Goal: Information Seeking & Learning: Learn about a topic

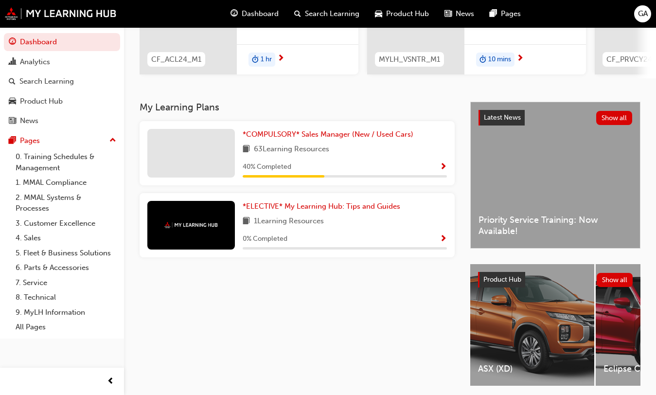
scroll to position [186, 0]
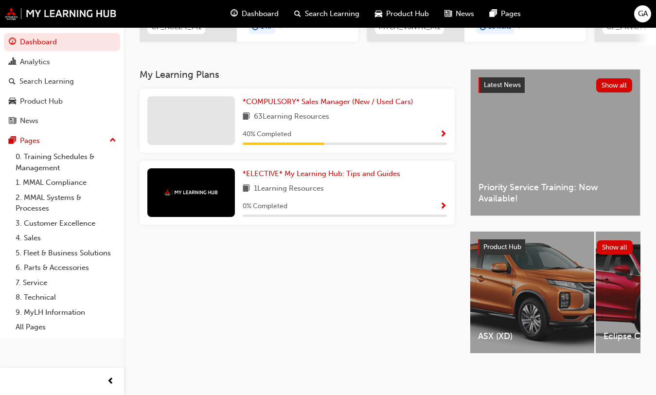
click at [441, 130] on span "Show Progress" at bounding box center [442, 134] width 7 height 9
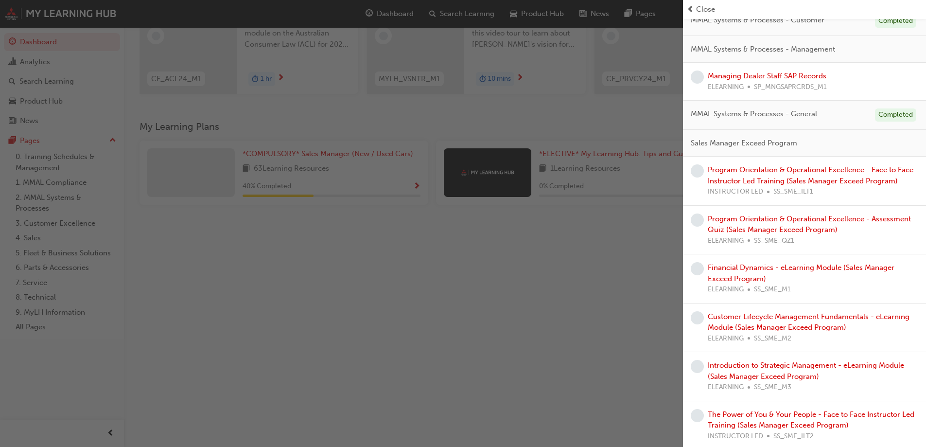
scroll to position [924, 0]
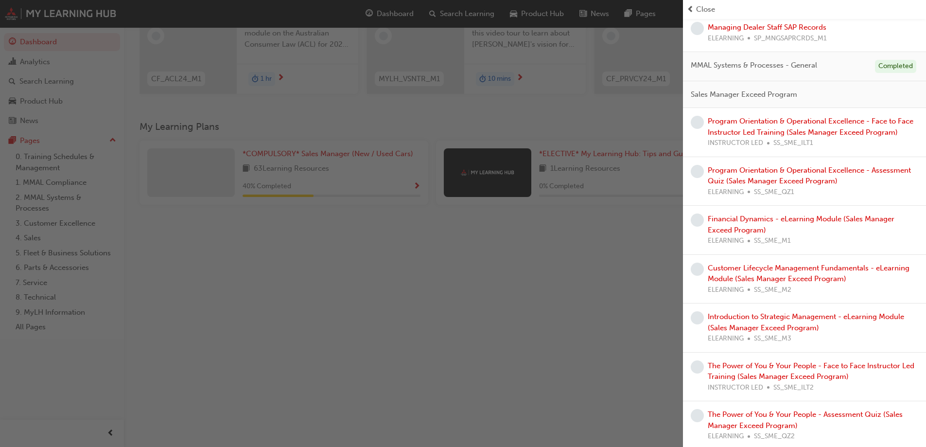
click at [663, 9] on span "Close" at bounding box center [705, 9] width 19 height 11
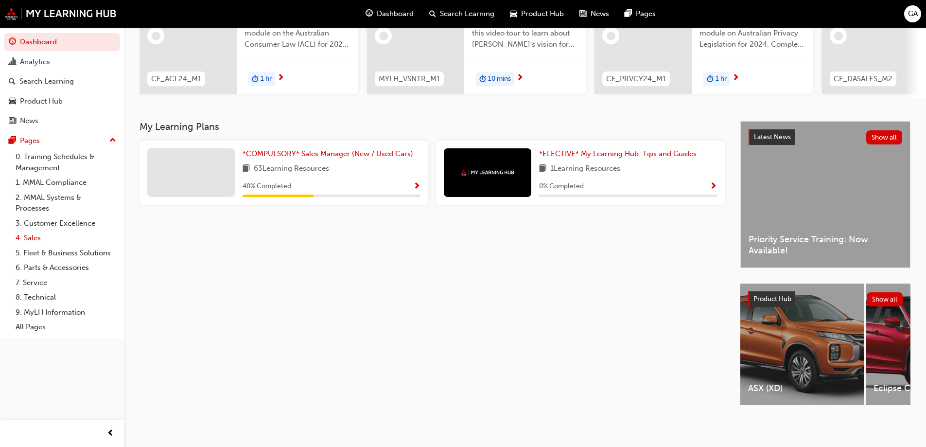
click at [35, 235] on link "4. Sales" at bounding box center [66, 237] width 108 height 15
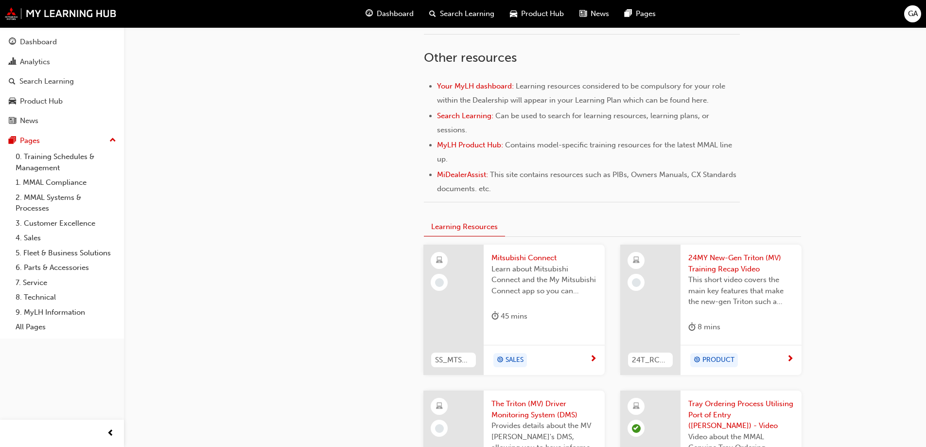
scroll to position [438, 0]
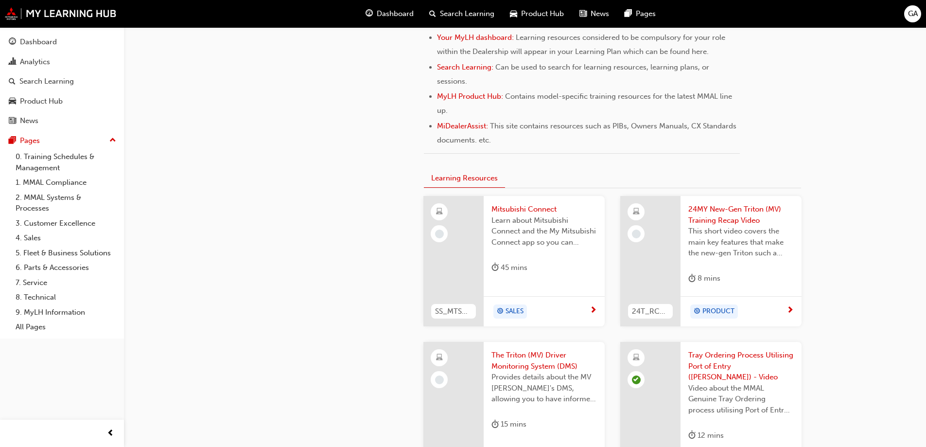
click at [536, 209] on span "Mitsubishi Connect" at bounding box center [543, 209] width 105 height 11
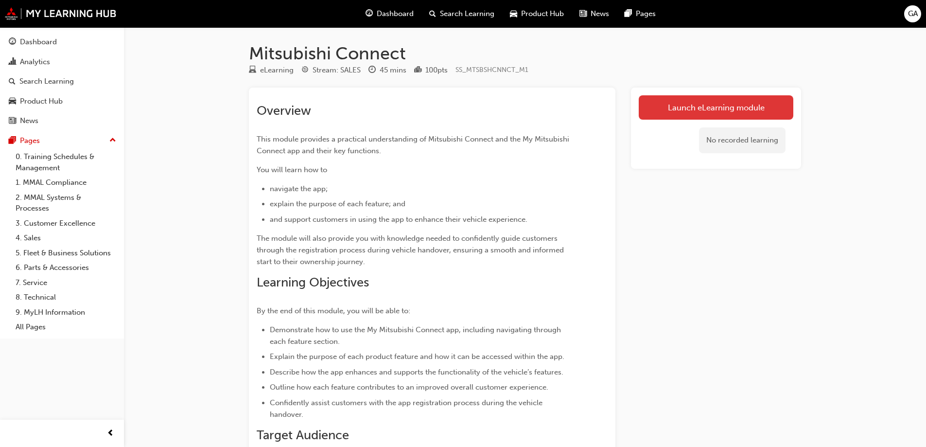
click at [663, 110] on link "Launch eLearning module" at bounding box center [716, 107] width 155 height 24
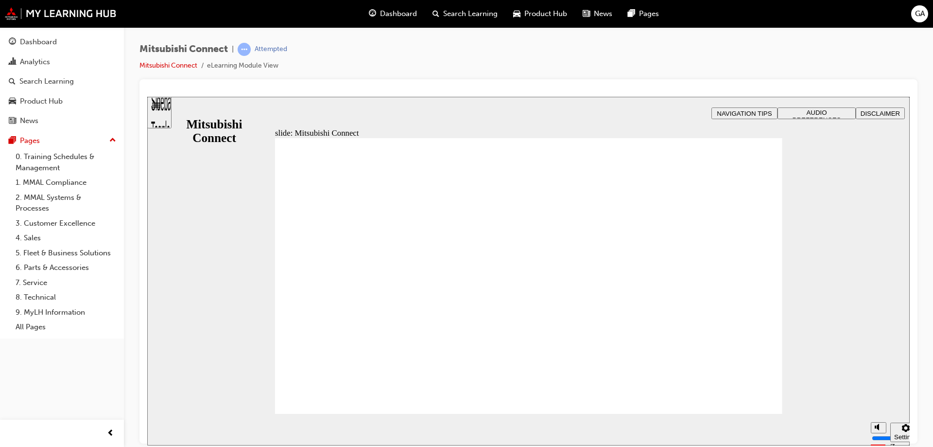
click at [663, 339] on div "slide: Mitsubishi Connect Rectangle 2 Mitsubishi Connect Group 1 start-btn.png…" at bounding box center [528, 270] width 763 height 349
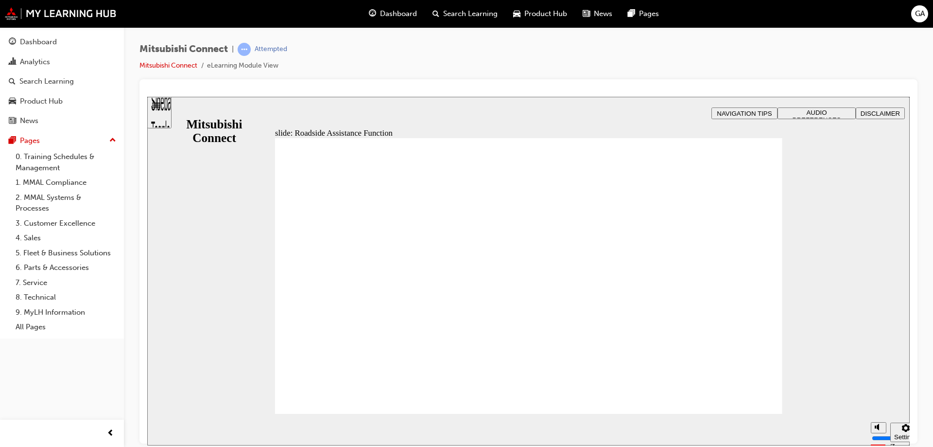
drag, startPoint x: 736, startPoint y: 385, endPoint x: 736, endPoint y: 390, distance: 5.4
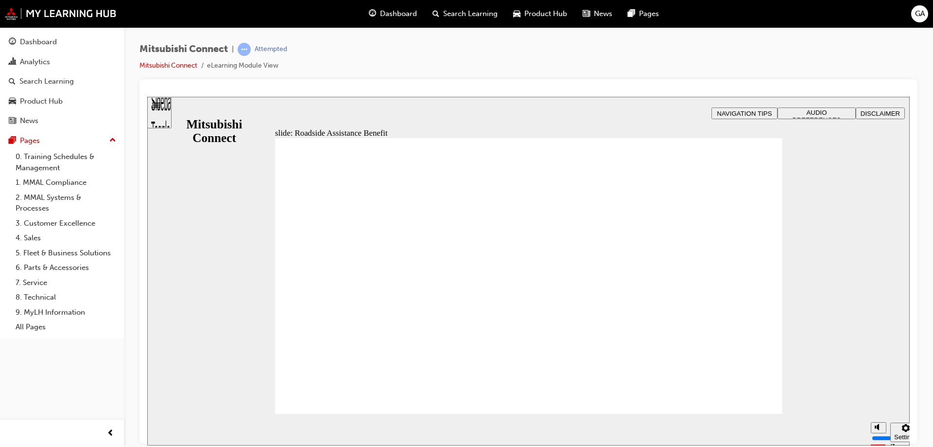
checkbox input "true"
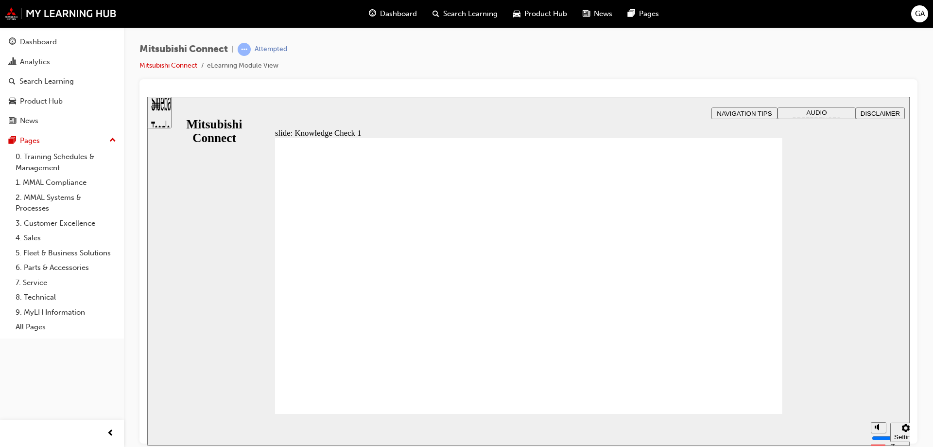
checkbox input "false"
checkbox input "true"
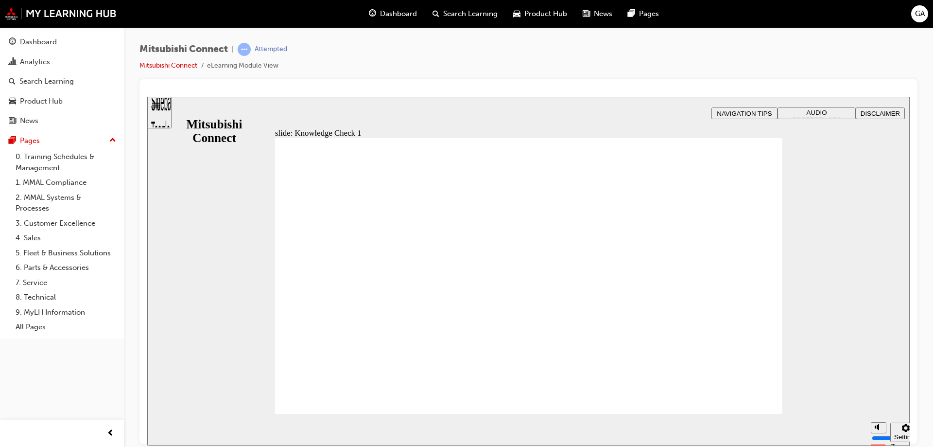
checkbox input "true"
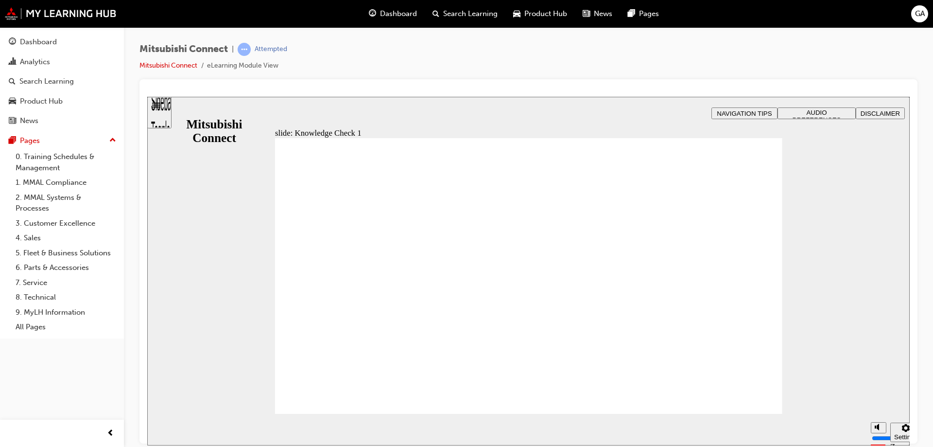
checkbox input "false"
checkbox input "true"
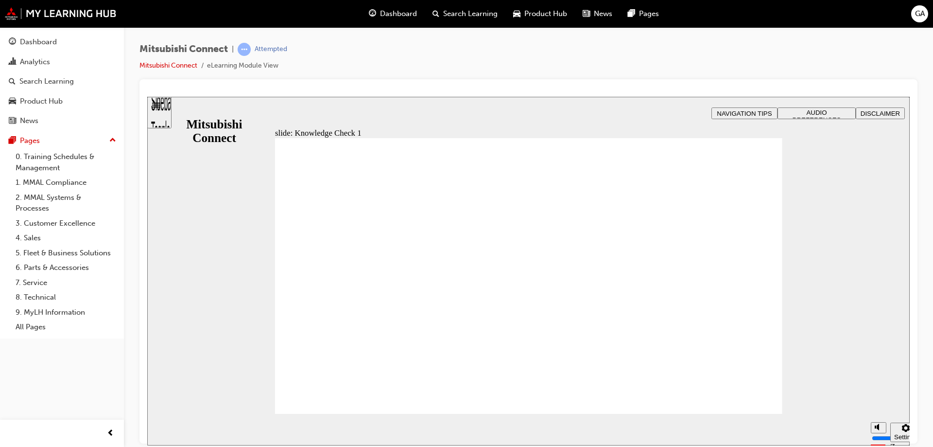
checkbox input "true"
checkbox input "false"
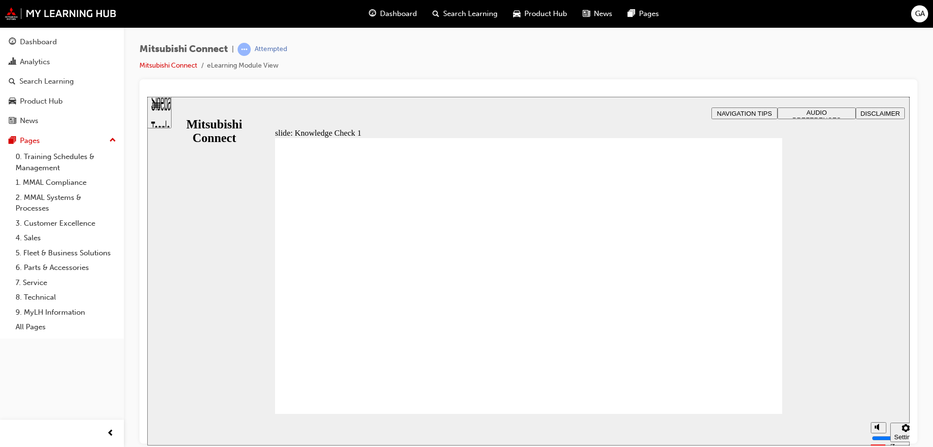
checkbox input "false"
checkbox input "true"
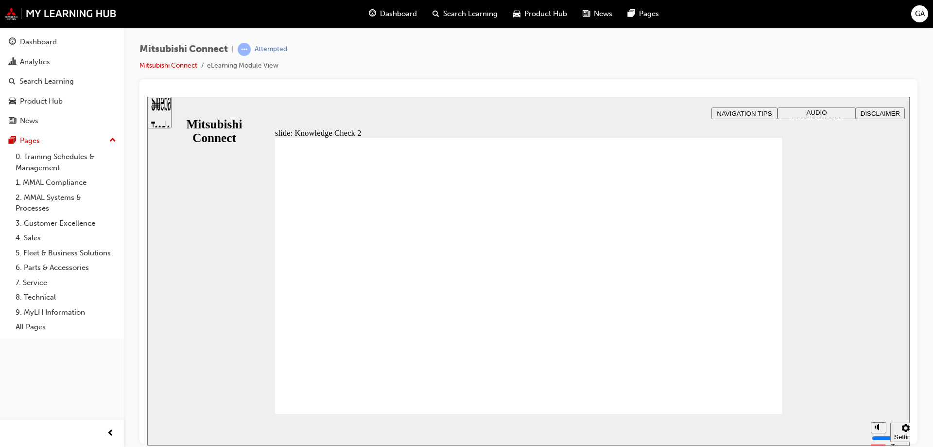
radio input "true"
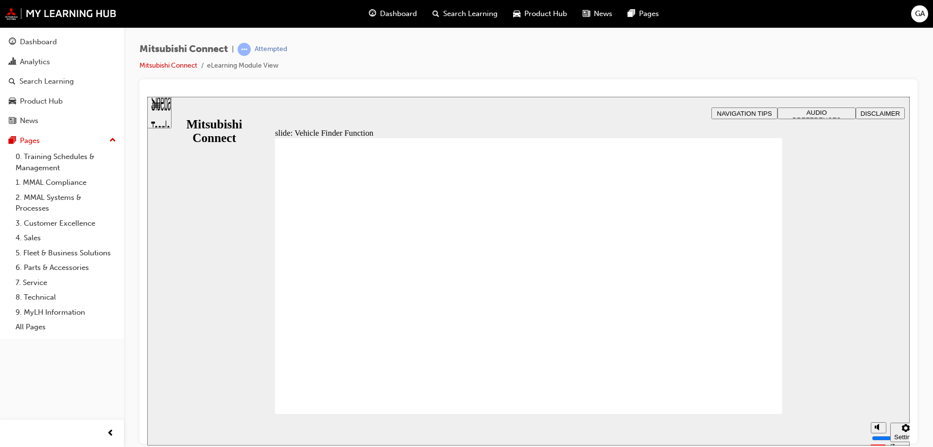
checkbox input "true"
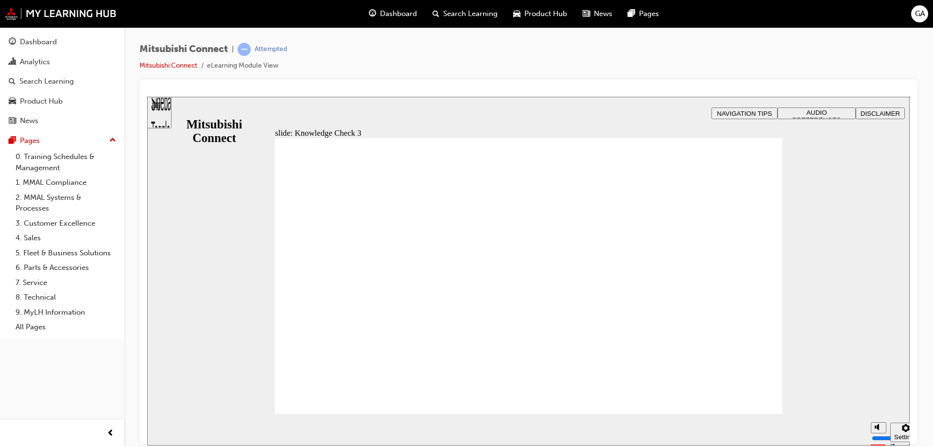
checkbox input "true"
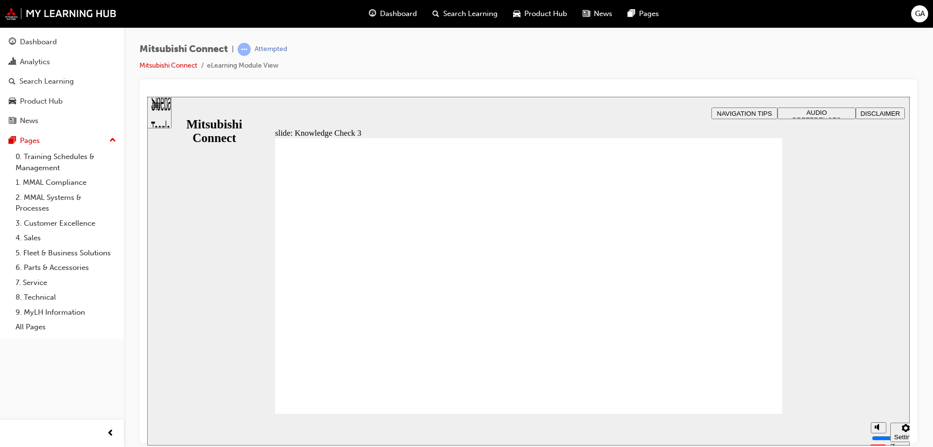
checkbox input "false"
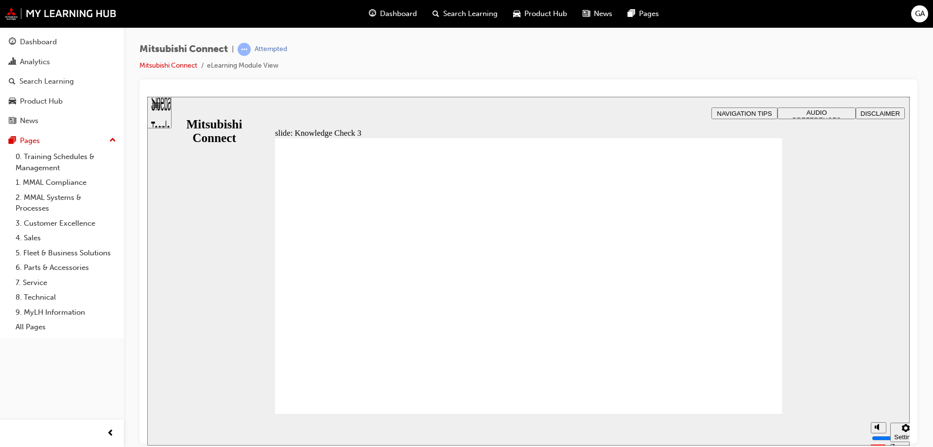
checkbox input "false"
checkbox input "true"
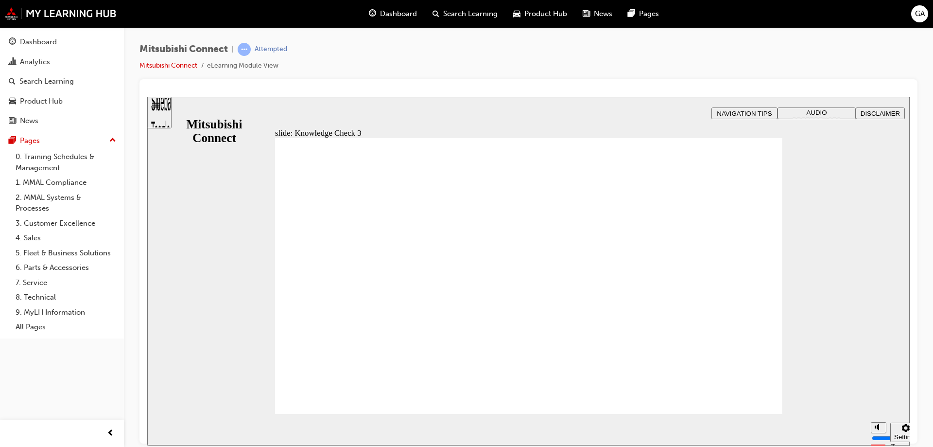
checkbox input "false"
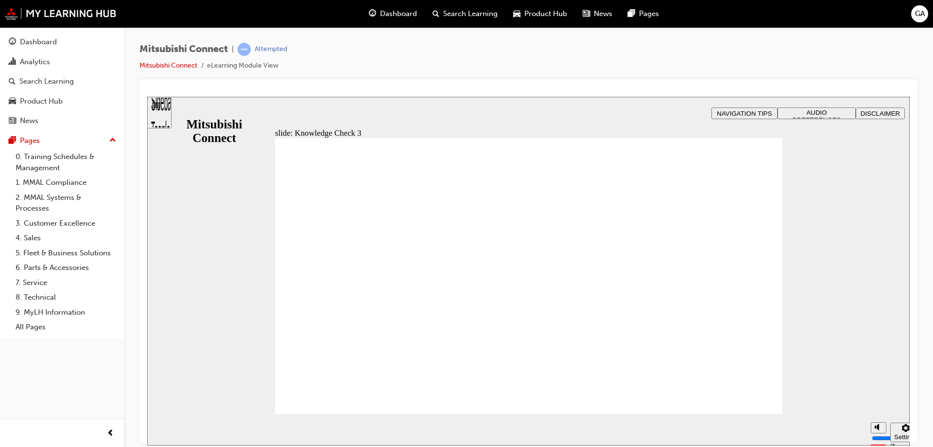
checkbox input "true"
checkbox input "false"
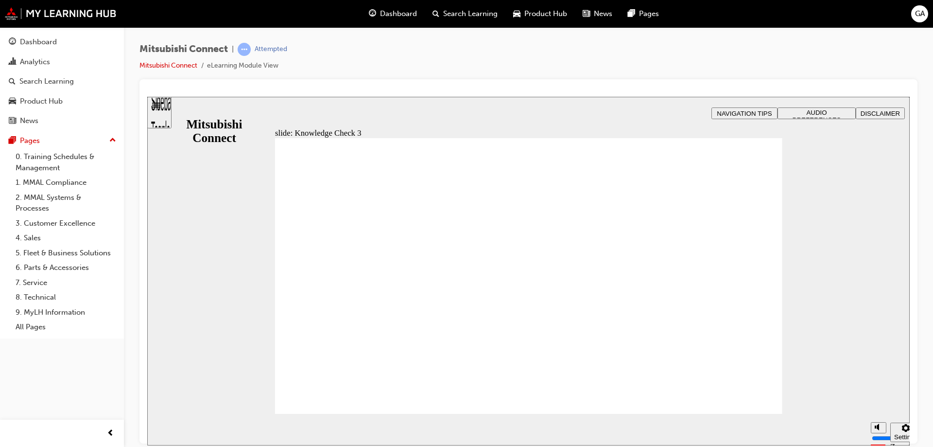
checkbox input "false"
checkbox input "true"
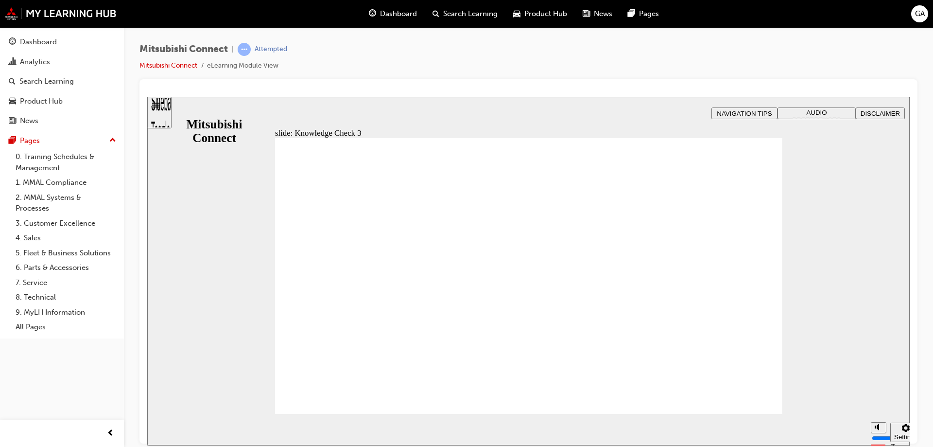
checkbox input "false"
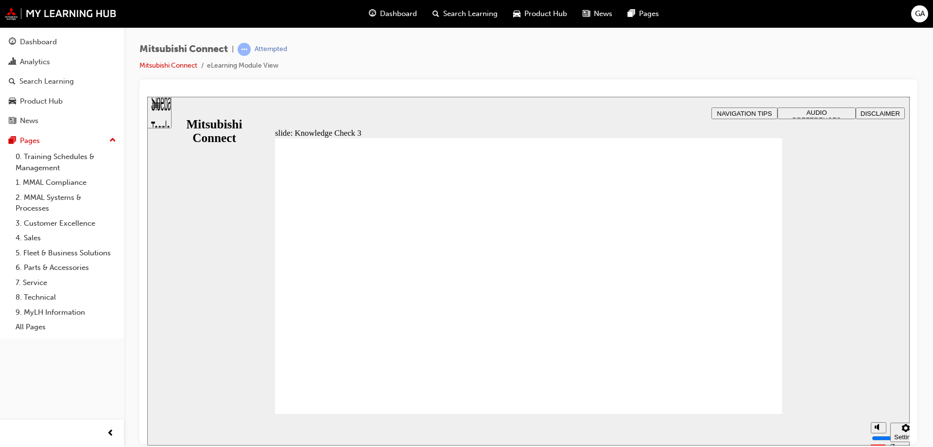
checkbox input "true"
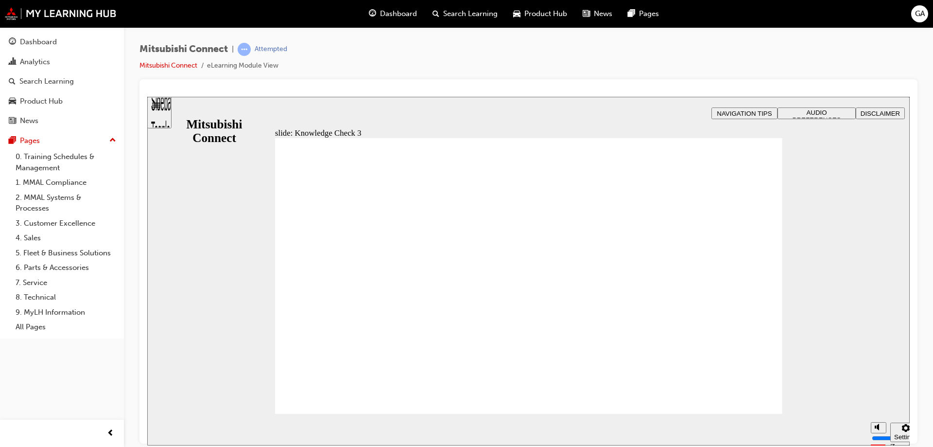
checkbox input "false"
checkbox input "true"
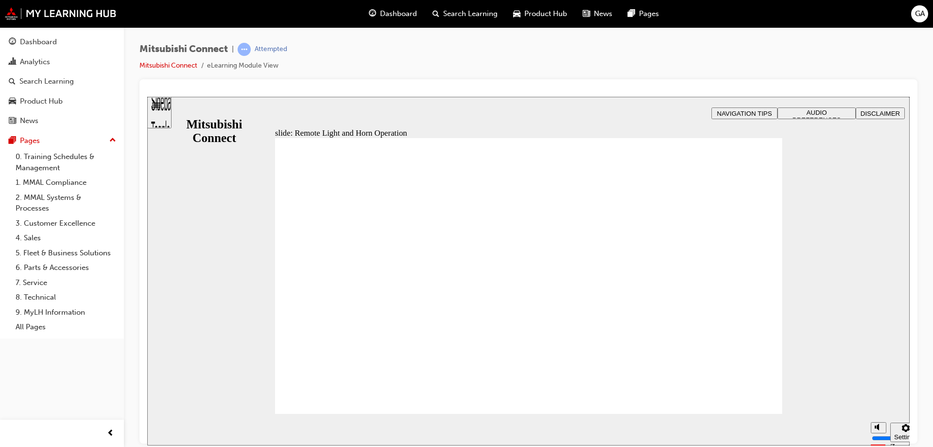
radio input "true"
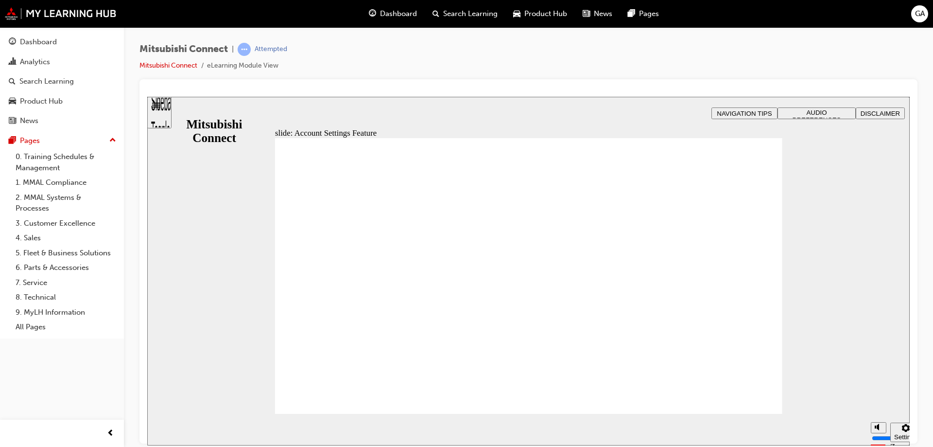
checkbox input "true"
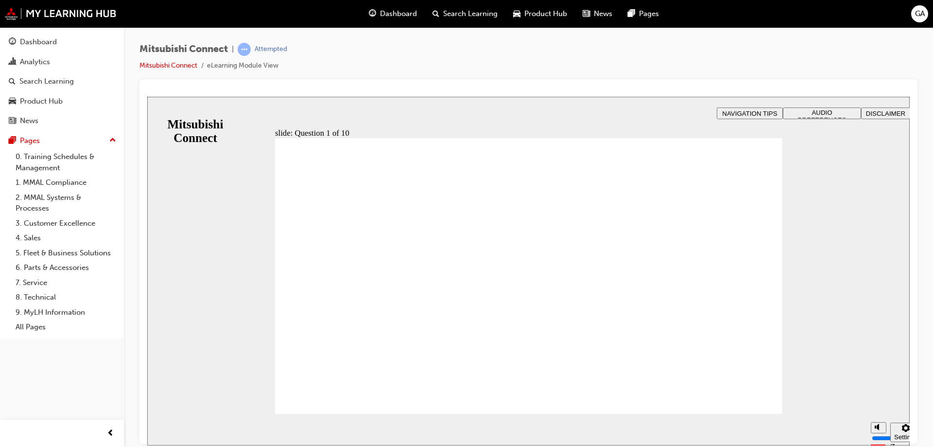
radio input "true"
checkbox input "true"
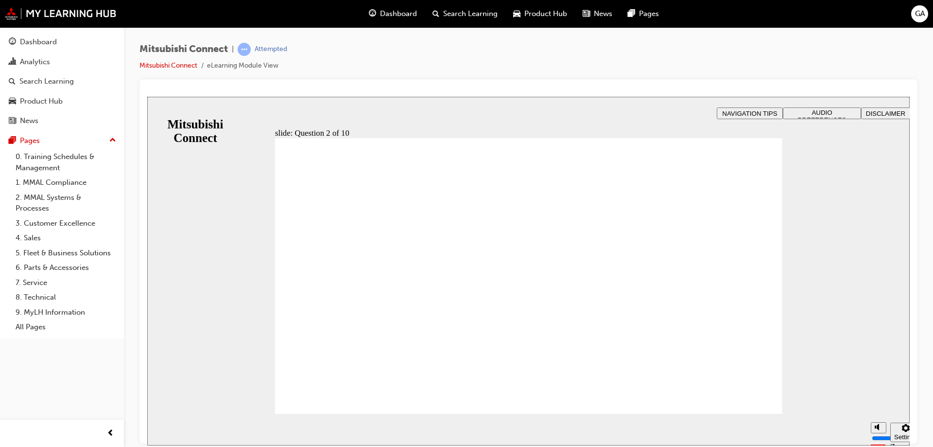
checkbox input "true"
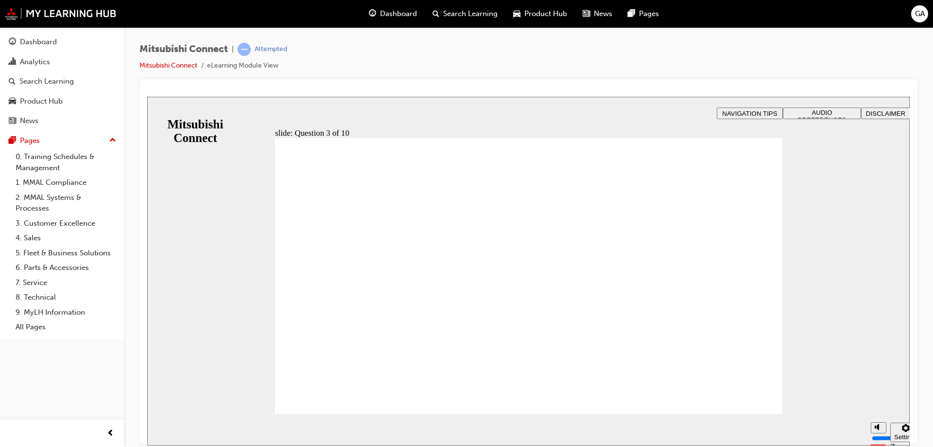
checkbox input "true"
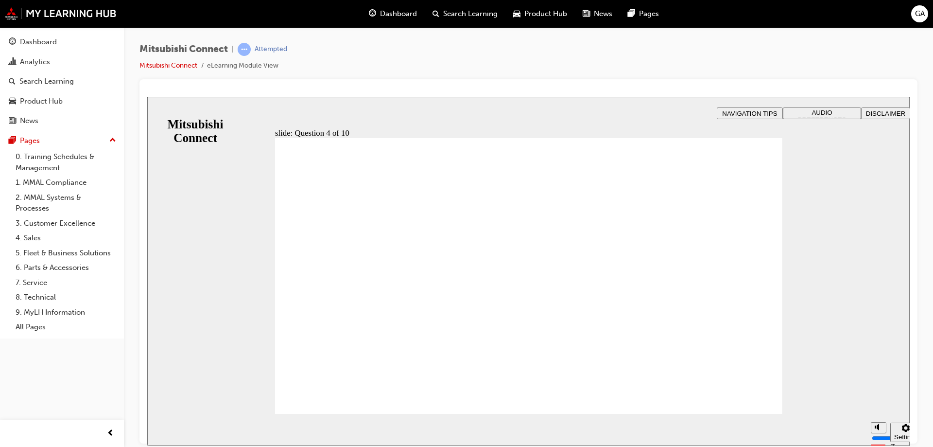
radio input "true"
checkbox input "true"
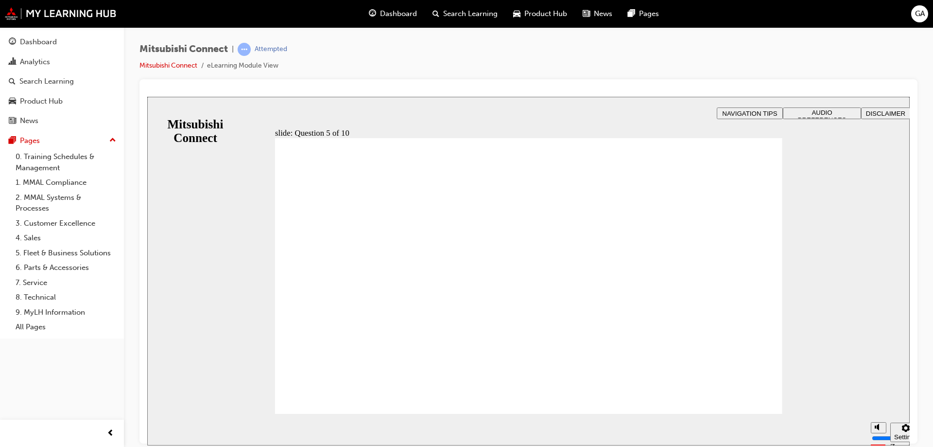
checkbox input "true"
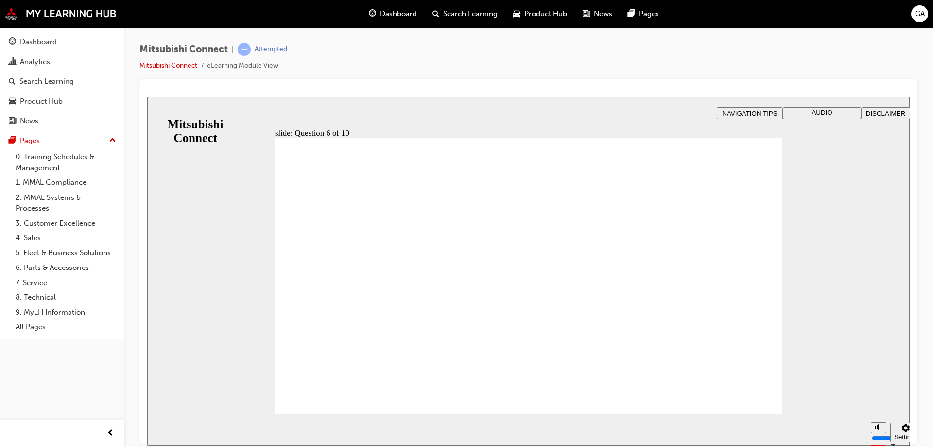
checkbox input "true"
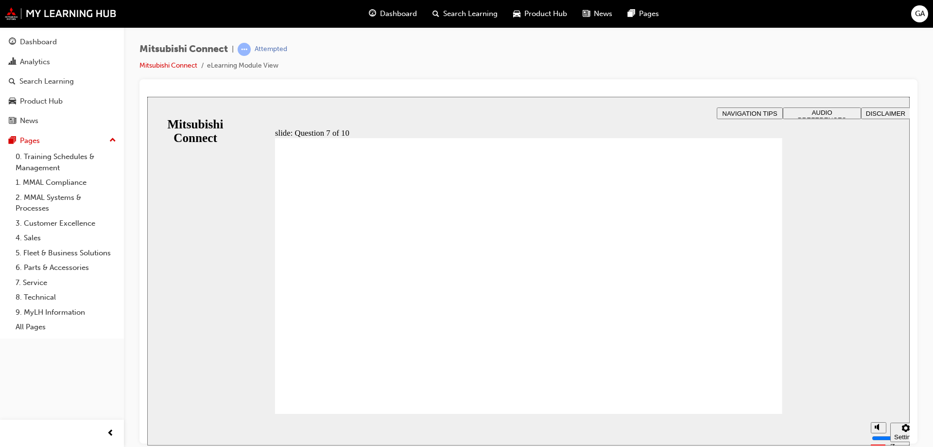
checkbox input "true"
radio input "true"
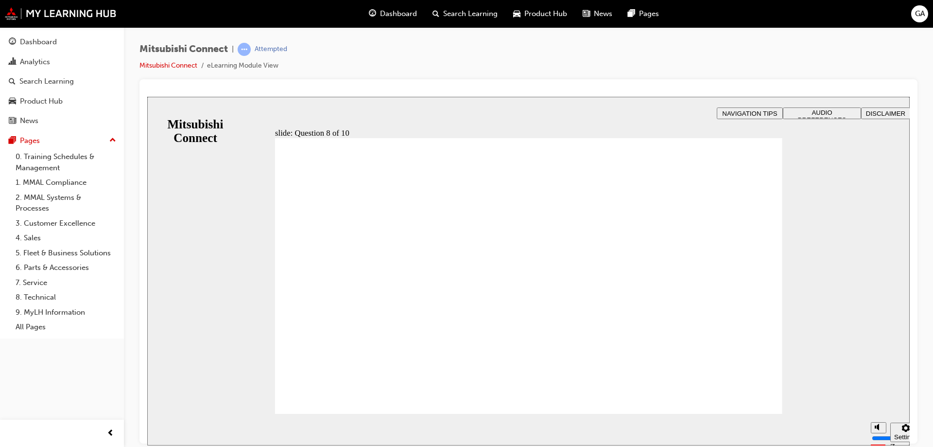
radio input "true"
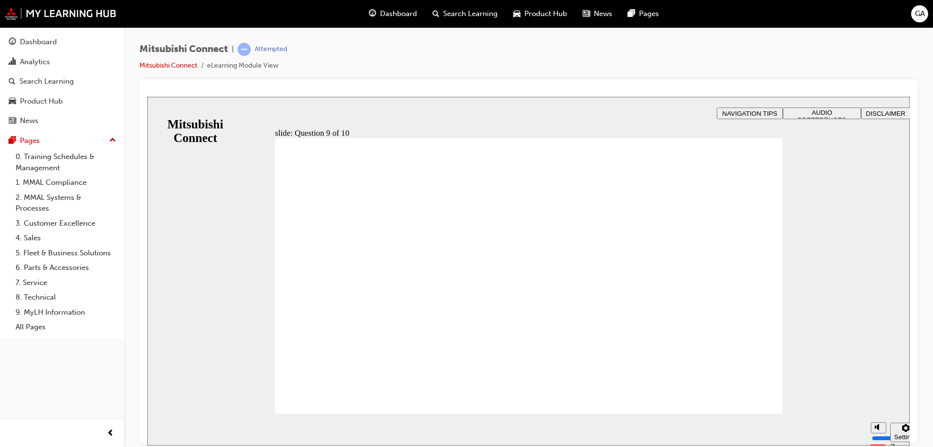
checkbox input "true"
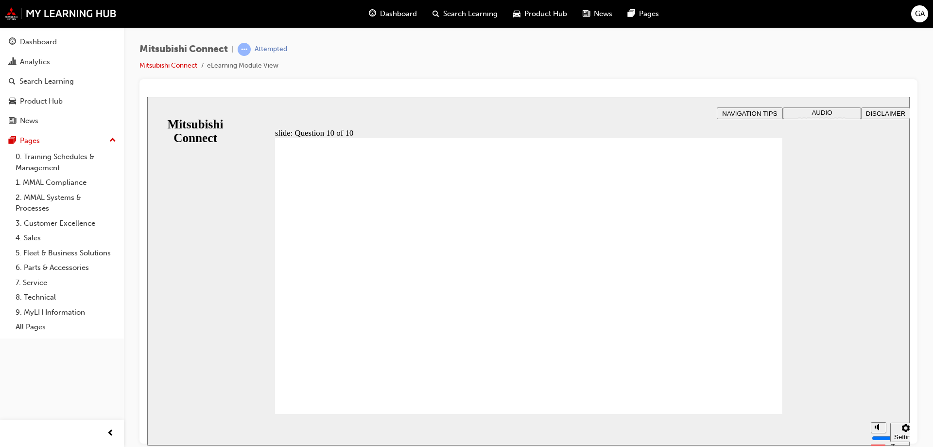
click at [39, 239] on link "4. Sales" at bounding box center [66, 237] width 108 height 15
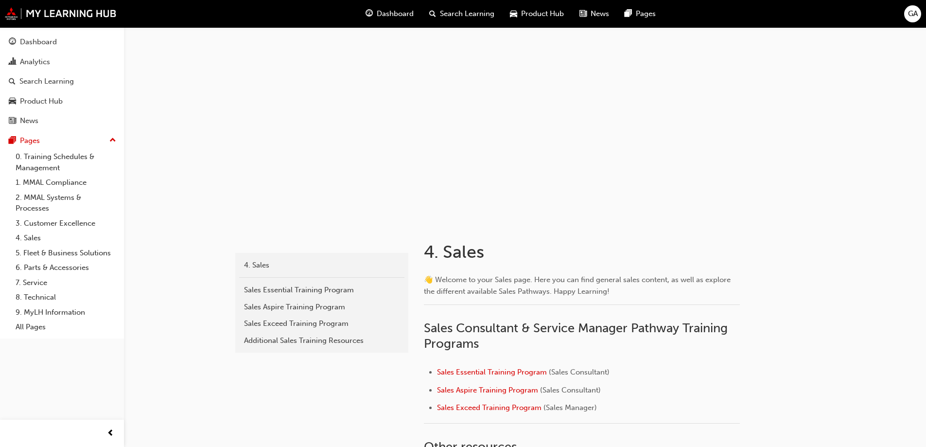
click at [461, 11] on span "Search Learning" at bounding box center [467, 13] width 54 height 11
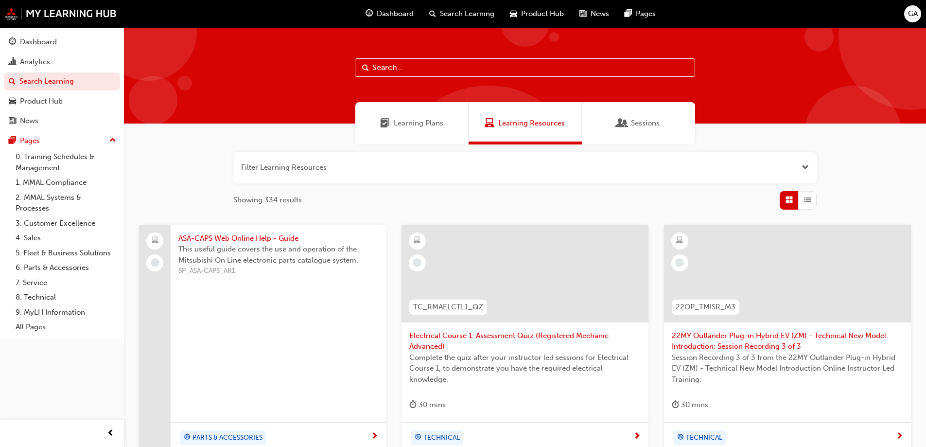
click at [392, 17] on span "Dashboard" at bounding box center [395, 13] width 37 height 11
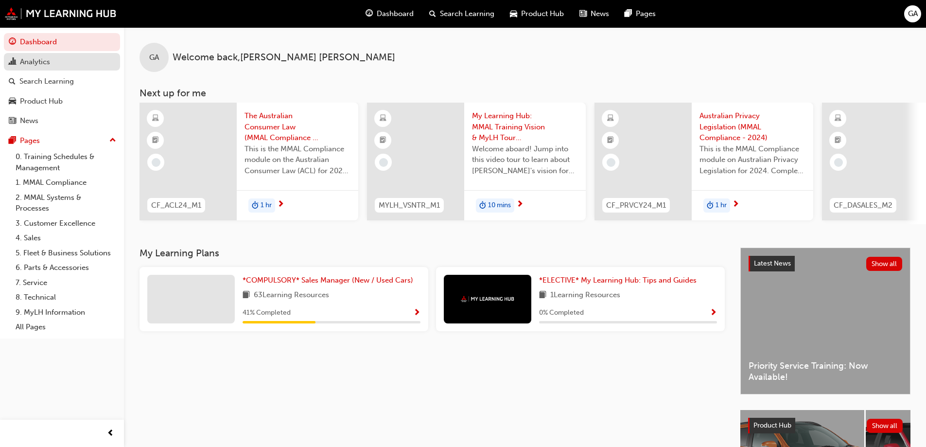
click at [44, 66] on div "Analytics" at bounding box center [35, 61] width 30 height 11
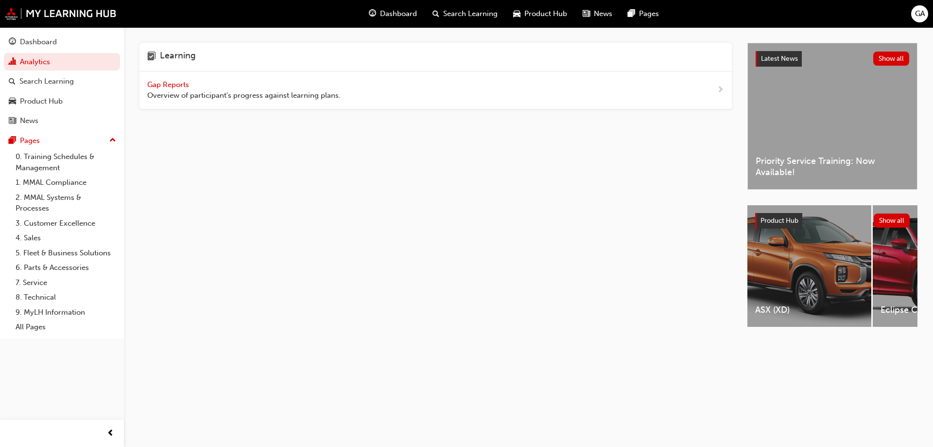
click at [152, 81] on span "Gap Reports" at bounding box center [169, 84] width 44 height 9
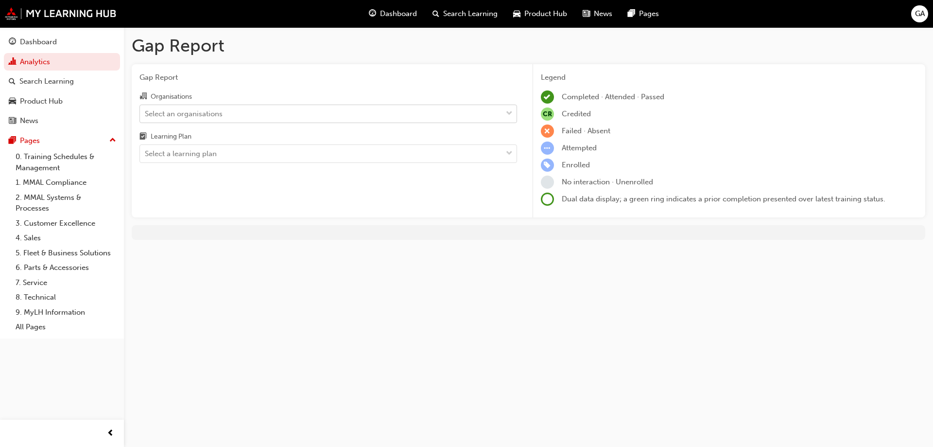
click at [210, 115] on div "Select an organisations" at bounding box center [184, 113] width 78 height 11
click at [146, 115] on input "Organisations Select an organisations" at bounding box center [145, 113] width 1 height 8
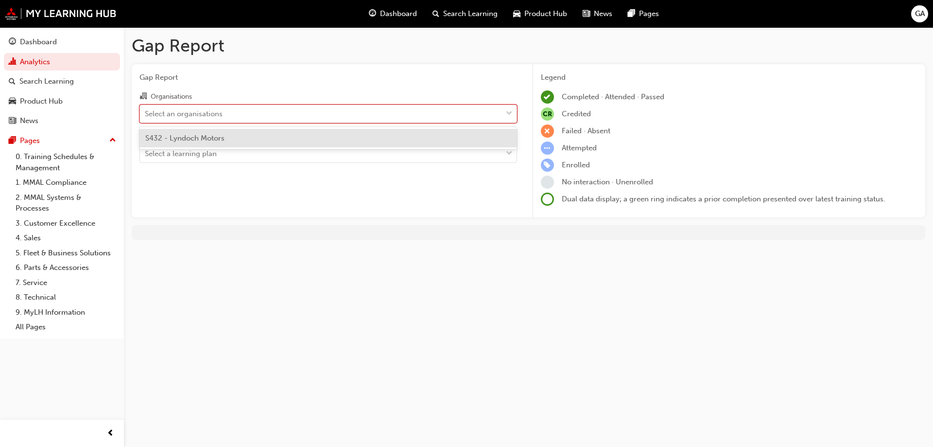
click at [199, 137] on span "S432 - Lyndoch Motors" at bounding box center [184, 138] width 79 height 9
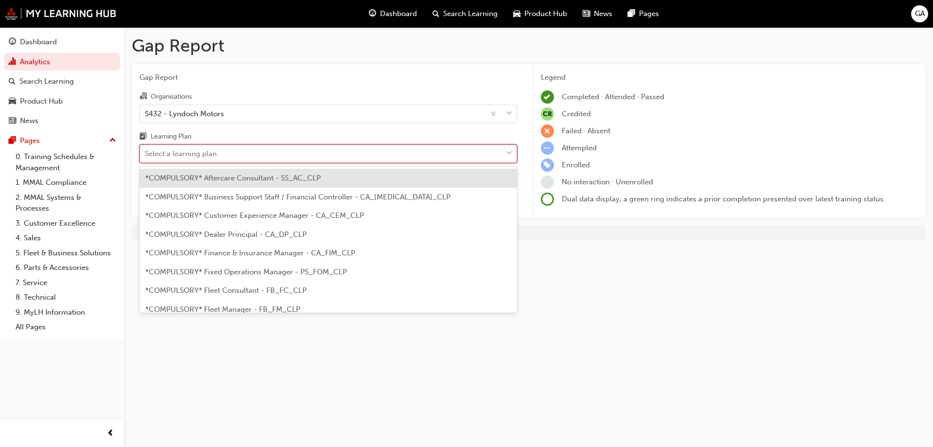
click at [292, 156] on div "Select a learning plan" at bounding box center [321, 153] width 362 height 17
click at [146, 156] on input "Learning Plan option *COMPULSORY* Aftercare Consultant - SS_AC_CLP focused, 1 o…" at bounding box center [145, 153] width 1 height 8
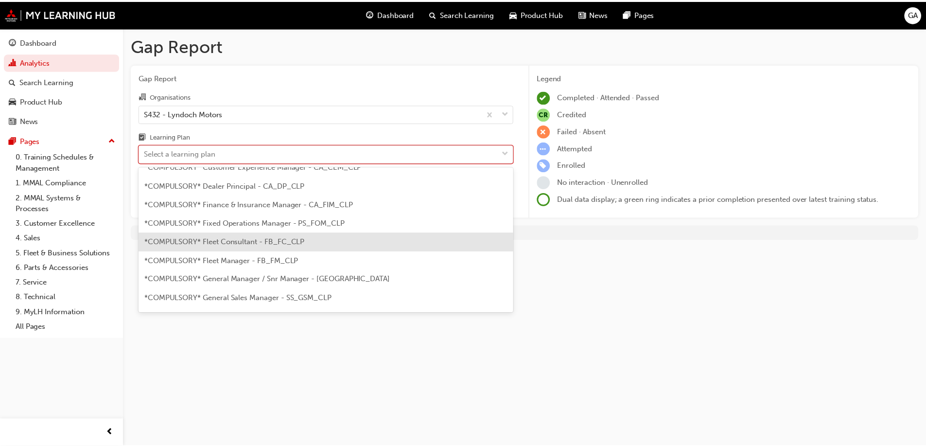
scroll to position [97, 0]
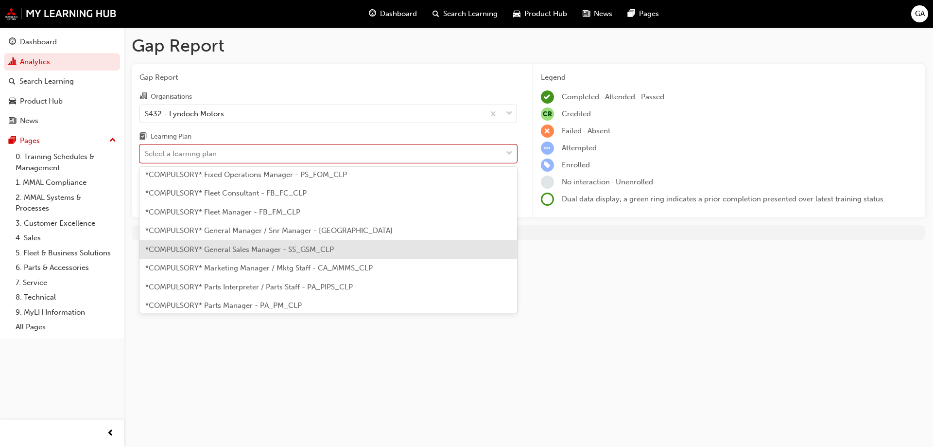
click at [294, 253] on span "*COMPULSORY* General Sales Manager - SS_GSM_CLP" at bounding box center [239, 249] width 189 height 9
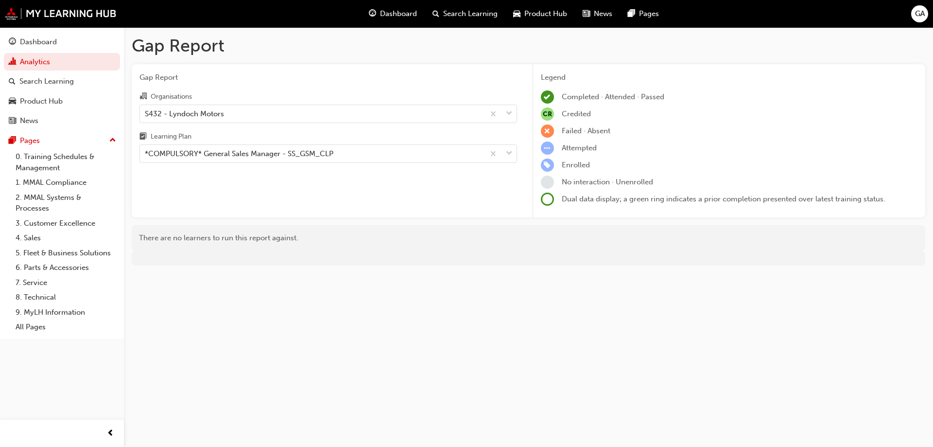
click at [923, 13] on span "GA" at bounding box center [920, 13] width 10 height 11
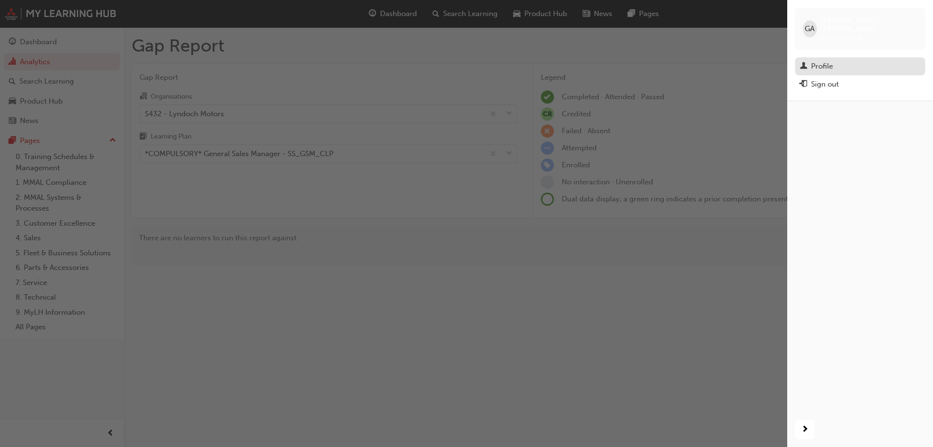
click at [831, 61] on div "Profile" at bounding box center [822, 66] width 22 height 11
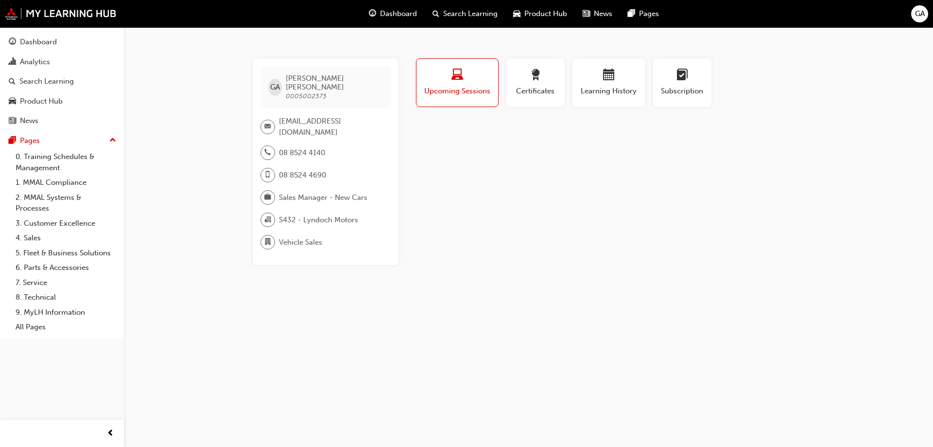
click at [461, 79] on span "laptop-icon" at bounding box center [458, 75] width 12 height 13
click at [394, 13] on span "Dashboard" at bounding box center [398, 13] width 37 height 11
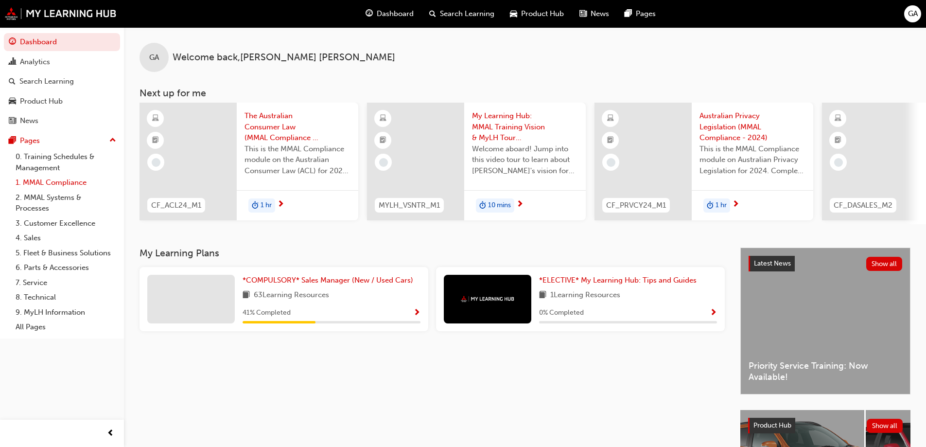
click at [56, 184] on link "1. MMAL Compliance" at bounding box center [66, 182] width 108 height 15
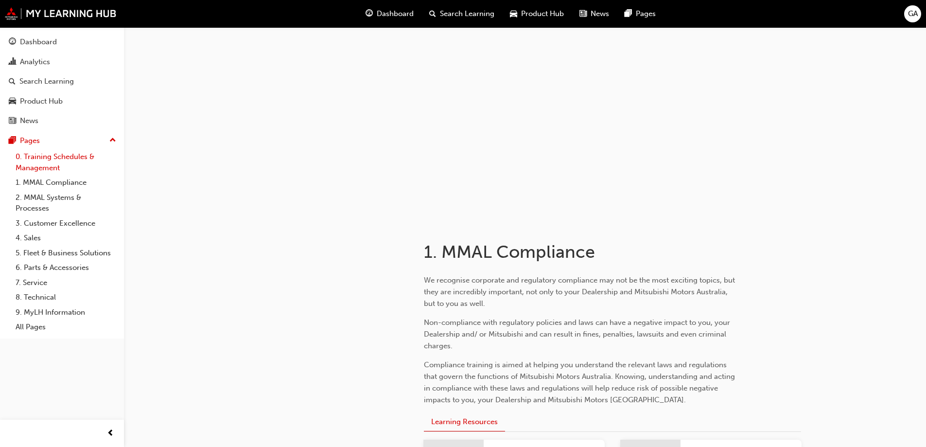
click at [53, 165] on link "0. Training Schedules & Management" at bounding box center [66, 162] width 108 height 26
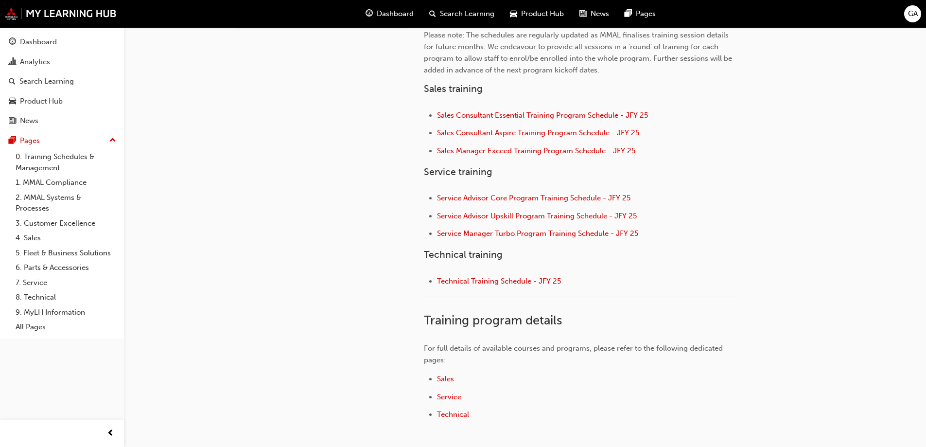
scroll to position [429, 0]
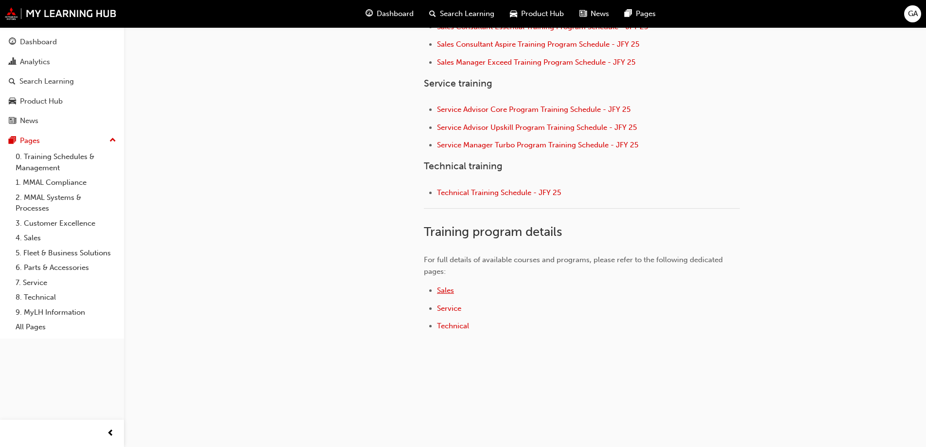
click at [447, 292] on span "Sales" at bounding box center [445, 290] width 17 height 9
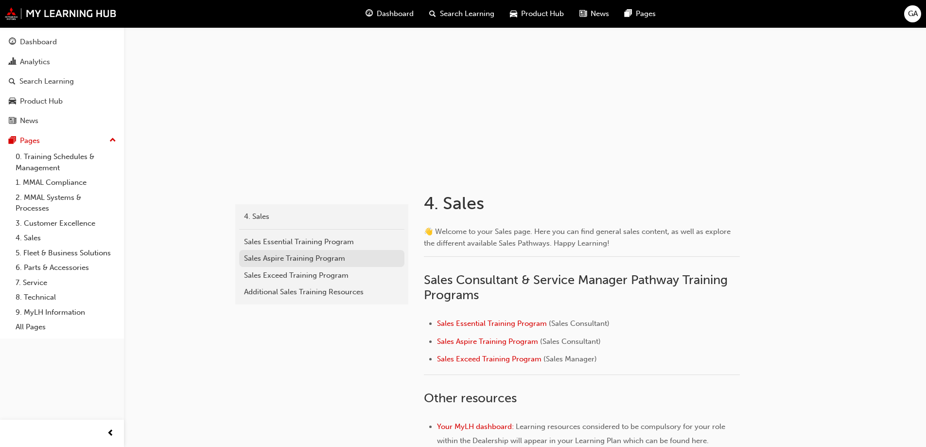
scroll to position [97, 0]
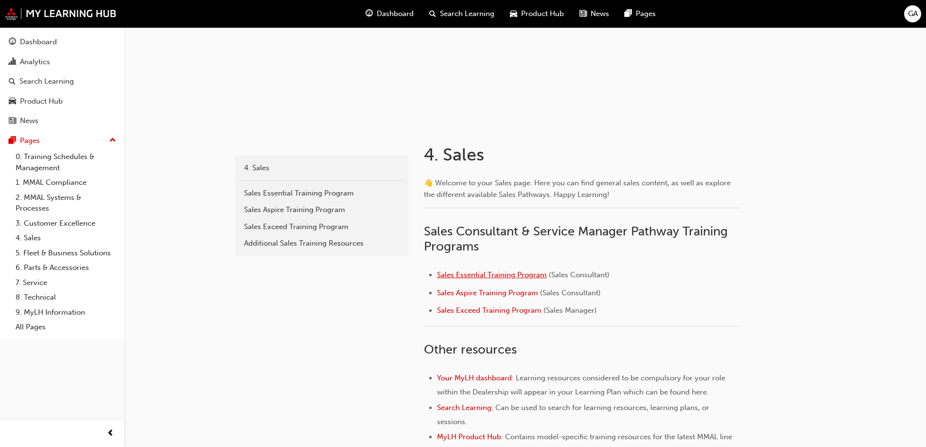
click at [500, 275] on span "Sales Essential Training Program" at bounding box center [492, 274] width 110 height 9
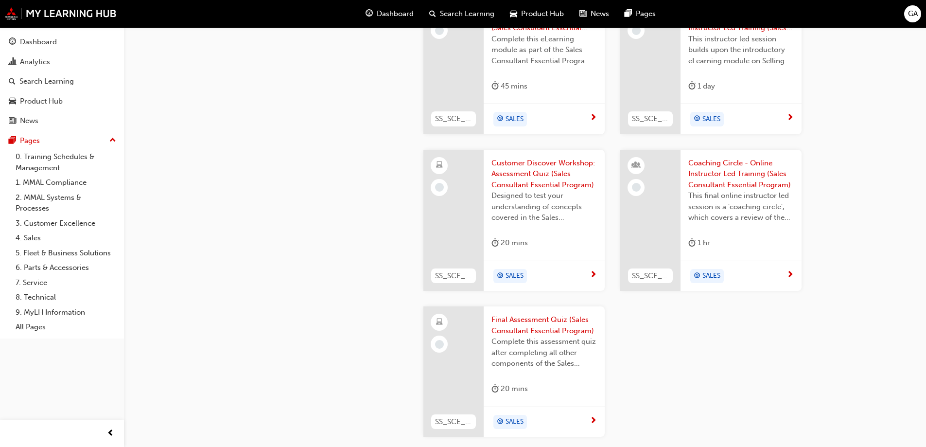
scroll to position [1070, 0]
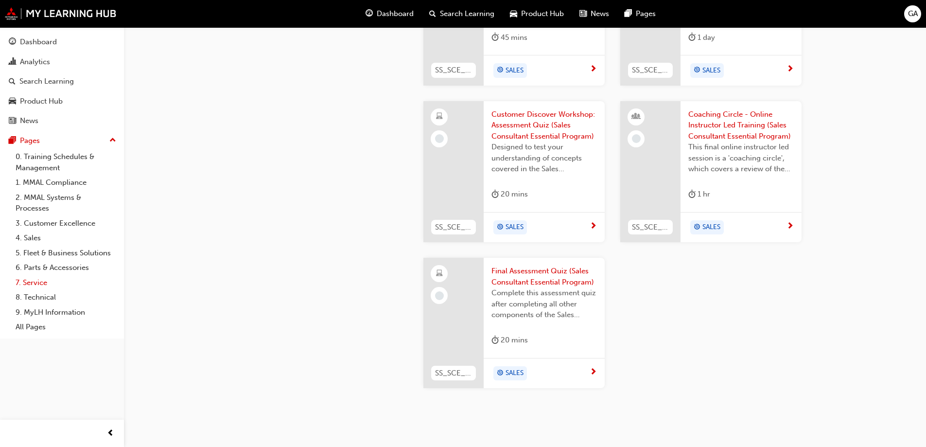
click at [42, 282] on link "7. Service" at bounding box center [66, 282] width 108 height 15
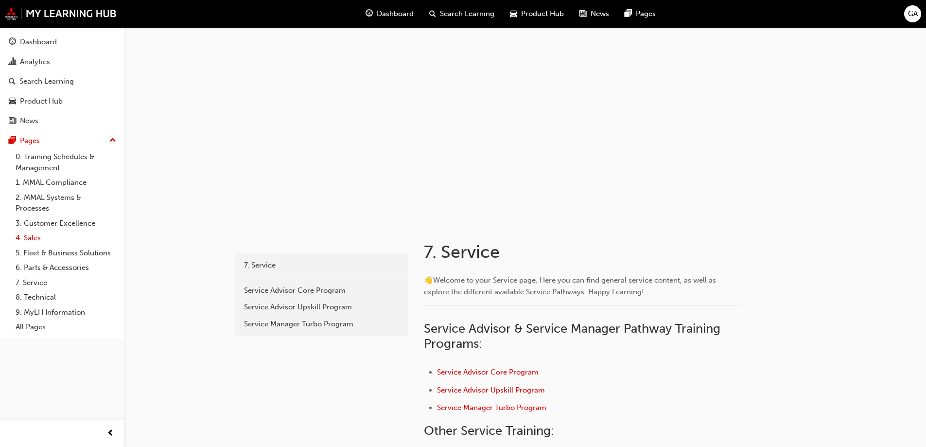
click at [38, 238] on link "4. Sales" at bounding box center [66, 237] width 108 height 15
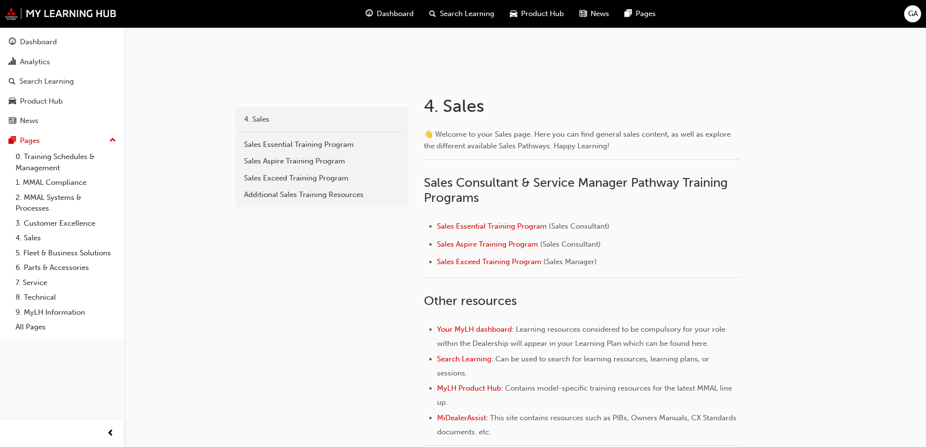
scroll to position [194, 0]
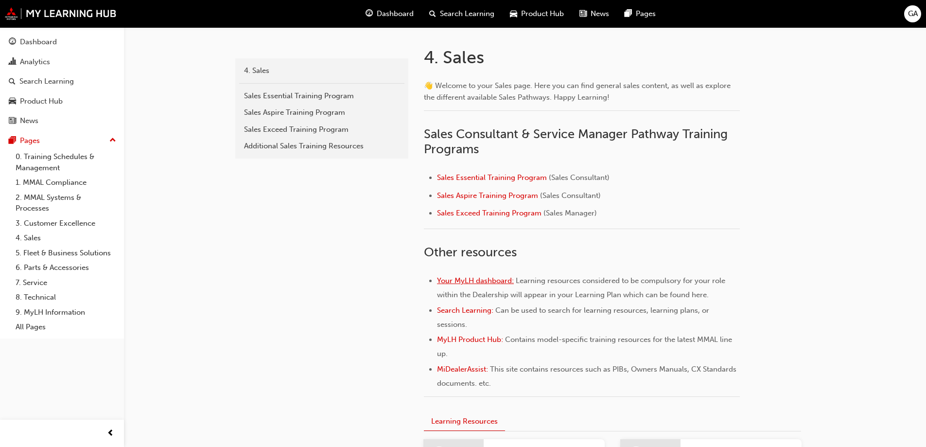
click at [487, 281] on span "Your MyLH dashboard:" at bounding box center [475, 280] width 77 height 9
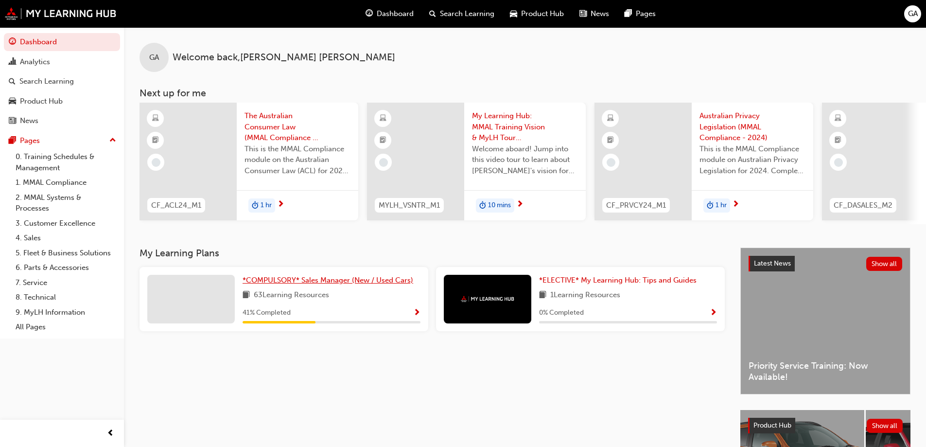
click at [366, 284] on span "*COMPULSORY* Sales Manager (New / Used Cars)" at bounding box center [328, 280] width 171 height 9
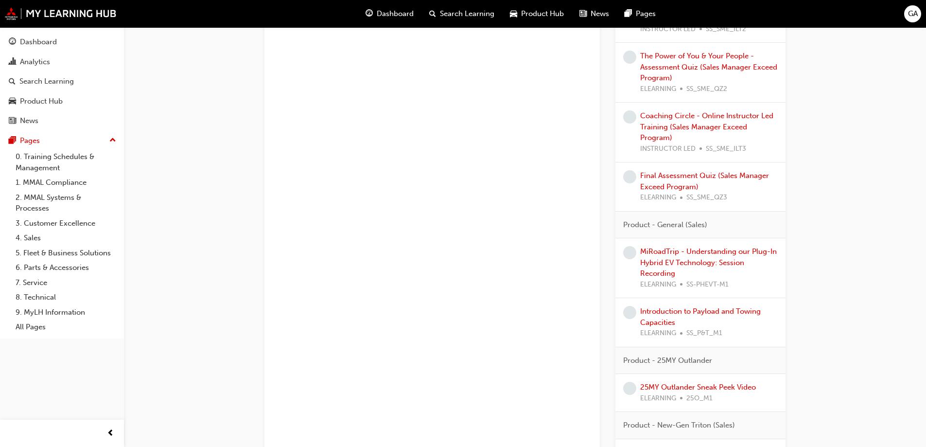
scroll to position [1556, 0]
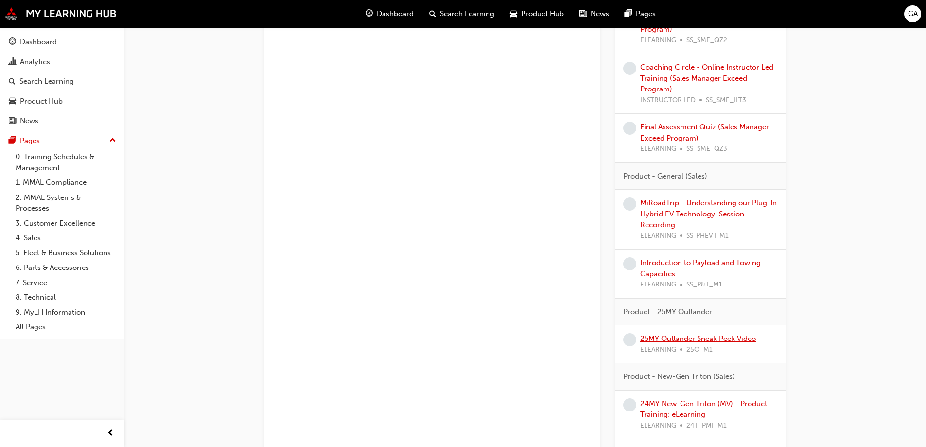
click at [654, 339] on link "25MY Outlander Sneak Peek Video" at bounding box center [698, 338] width 116 height 9
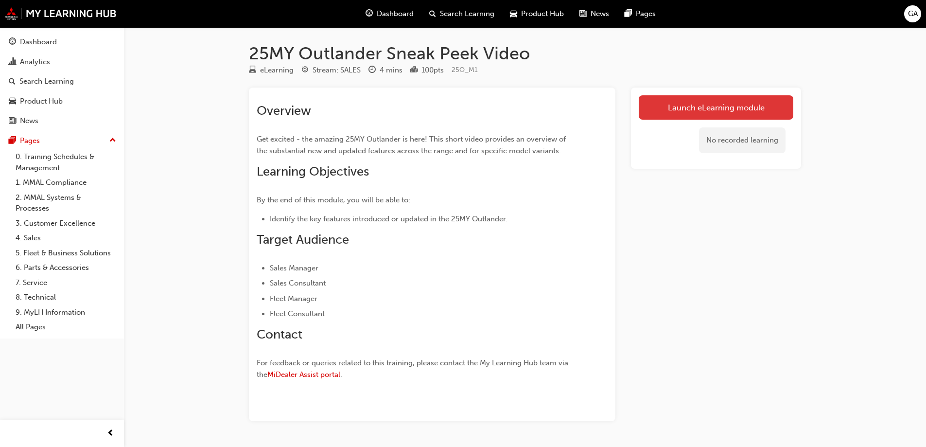
click at [710, 108] on link "Launch eLearning module" at bounding box center [716, 107] width 155 height 24
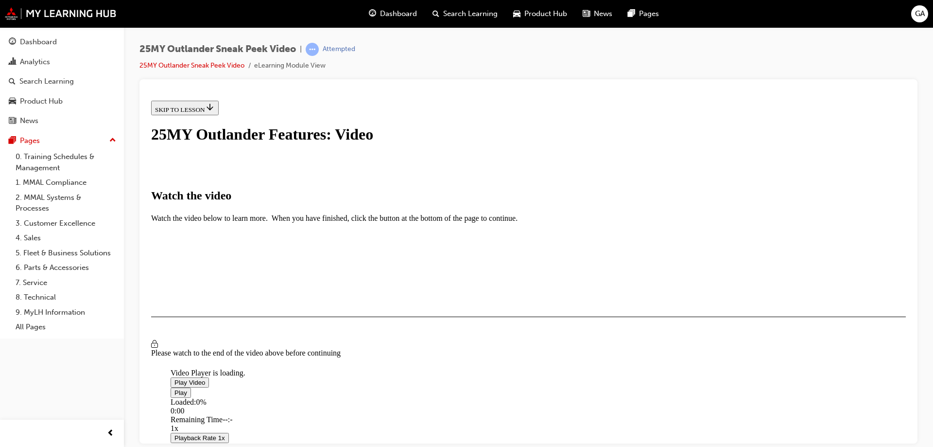
scroll to position [226, 0]
click at [175, 378] on span "Video player" at bounding box center [175, 381] width 0 height 7
click at [365, 397] on div "Loaded : 27.15% 0:44 0:44" at bounding box center [637, 410] width 933 height 26
click at [364, 397] on div "Loaded : 27.15% 0:44 0:44" at bounding box center [637, 410] width 933 height 26
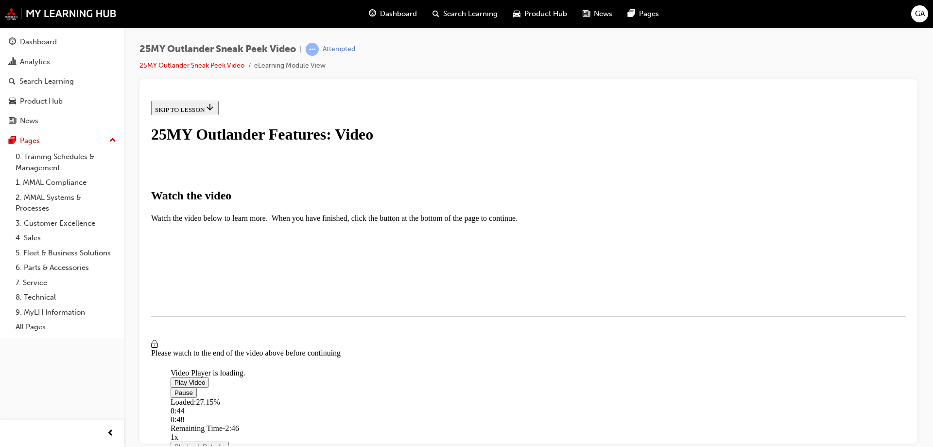
click at [364, 397] on div "Loaded : 27.15% 0:44 0:48" at bounding box center [637, 410] width 933 height 26
click at [357, 397] on div "Loaded : 27.15% 0:39 0:45" at bounding box center [637, 410] width 933 height 26
click at [524, 406] on div "2:25" at bounding box center [637, 410] width 933 height 9
click at [549, 397] on div "Loaded : 88.00% 2:41 3:01" at bounding box center [637, 410] width 933 height 26
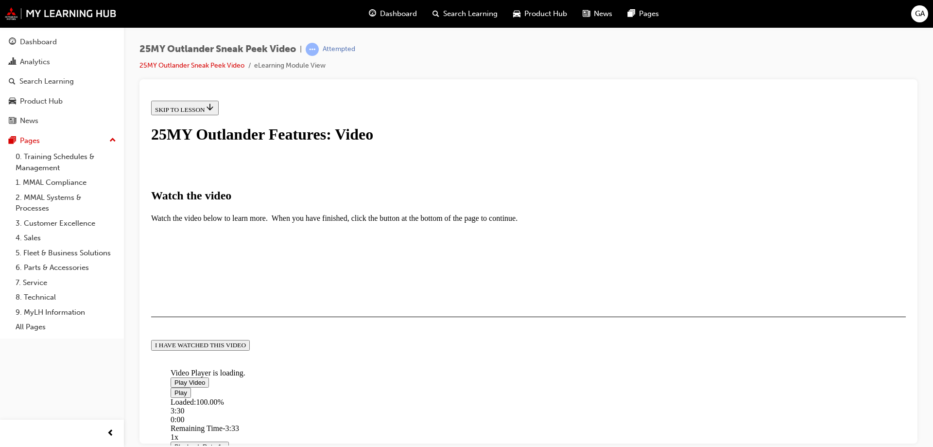
click at [250, 350] on button "I HAVE WATCHED THIS VIDEO" at bounding box center [200, 344] width 99 height 11
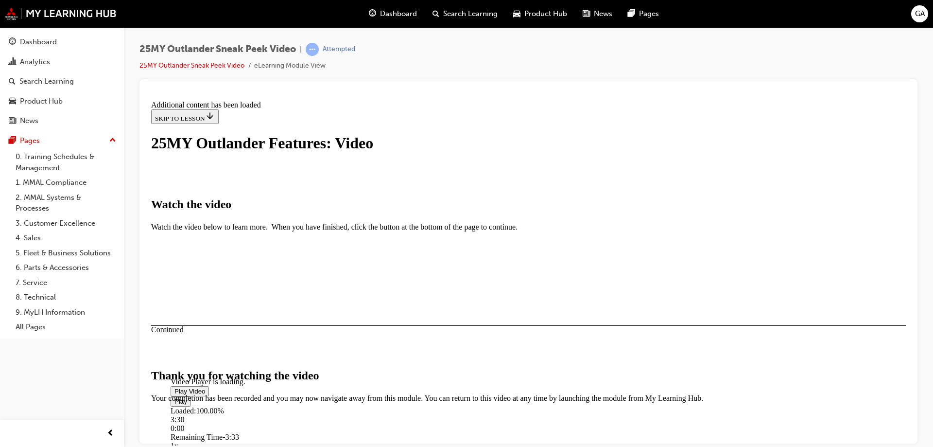
scroll to position [305, 0]
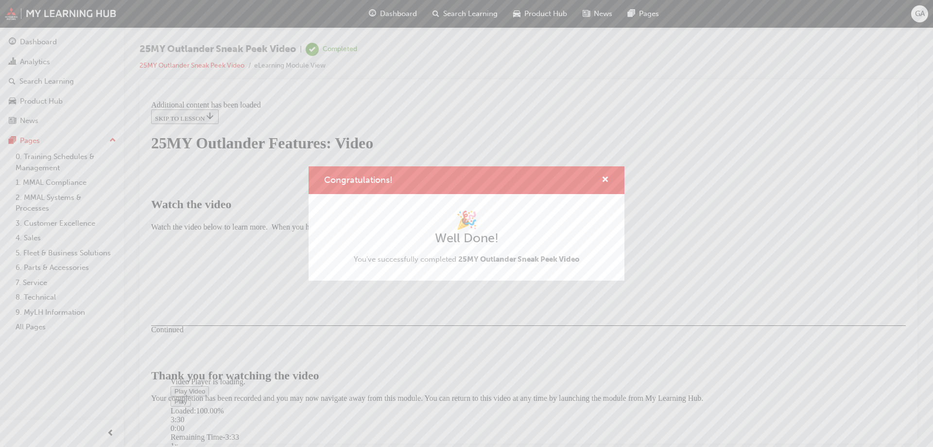
click at [628, 376] on div "Congratulations! 🎉 Well Done! You've successfully completed 25MY Outlander Snea…" at bounding box center [466, 223] width 933 height 447
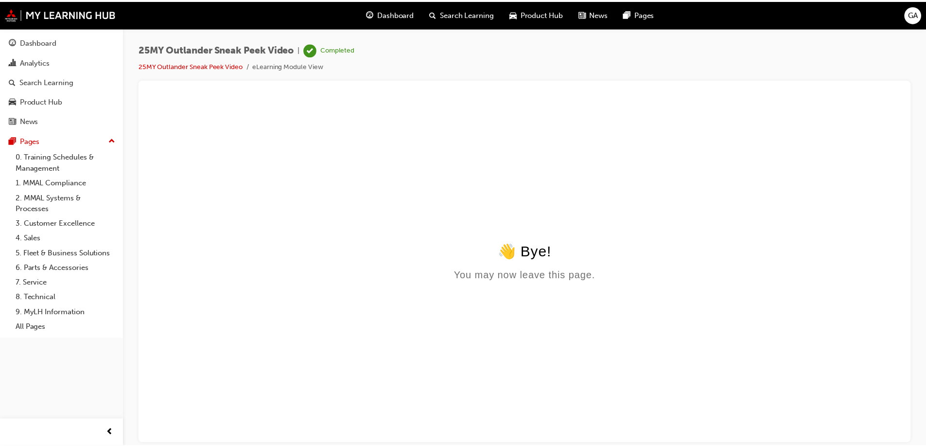
scroll to position [0, 0]
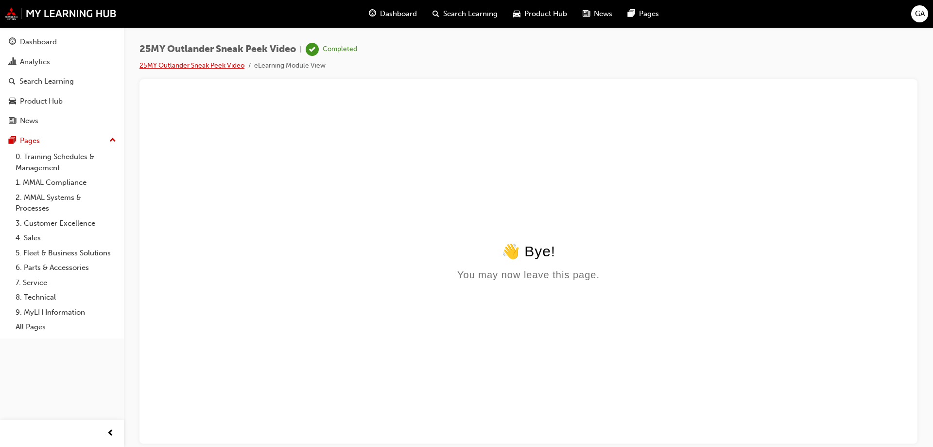
click at [207, 67] on link "25MY Outlander Sneak Peek Video" at bounding box center [192, 65] width 105 height 8
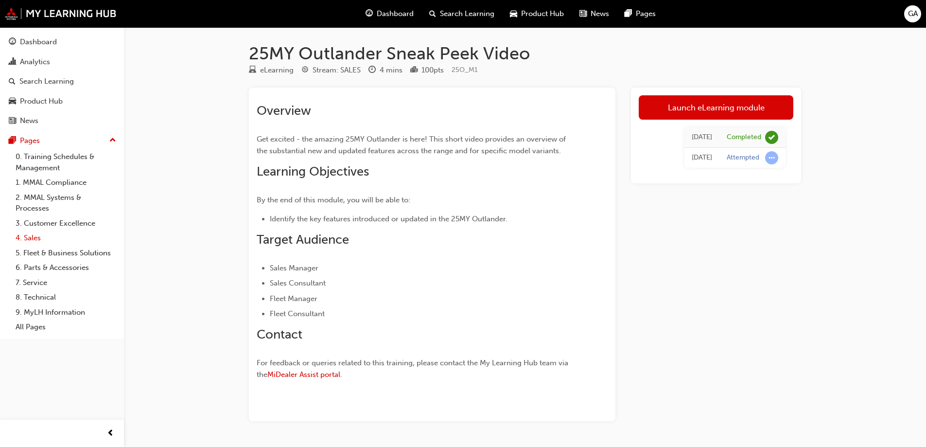
click at [36, 239] on link "4. Sales" at bounding box center [66, 237] width 108 height 15
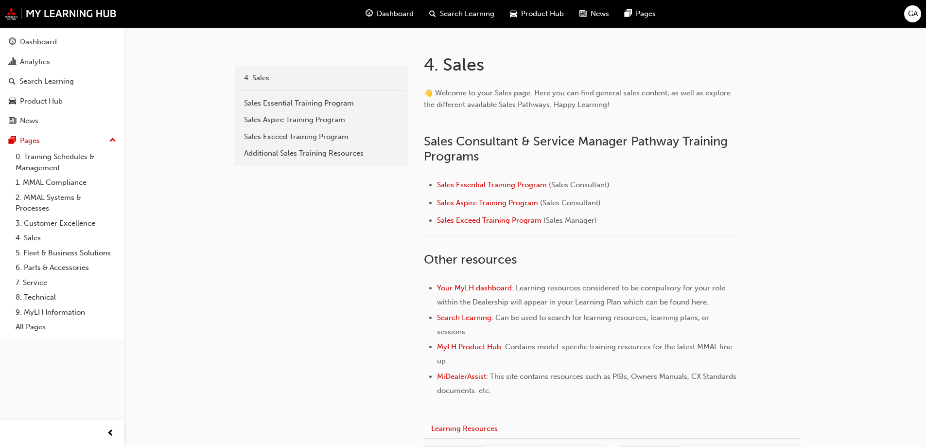
scroll to position [236, 0]
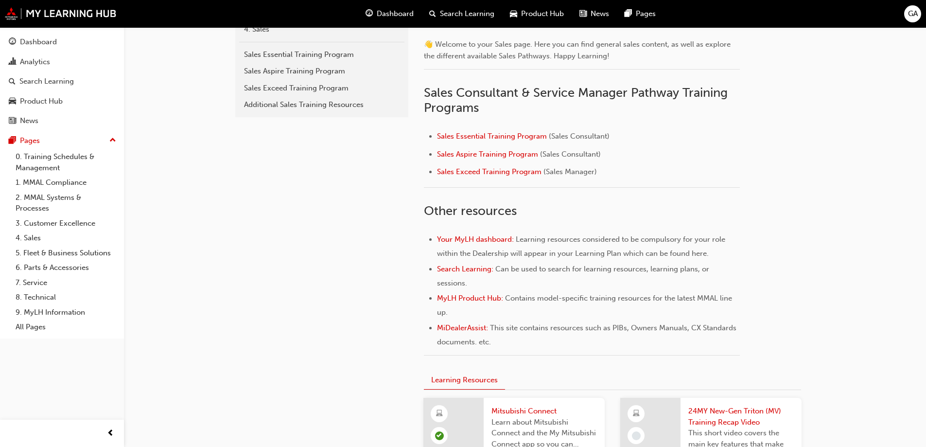
click at [467, 379] on button "Learning Resources" at bounding box center [464, 380] width 81 height 19
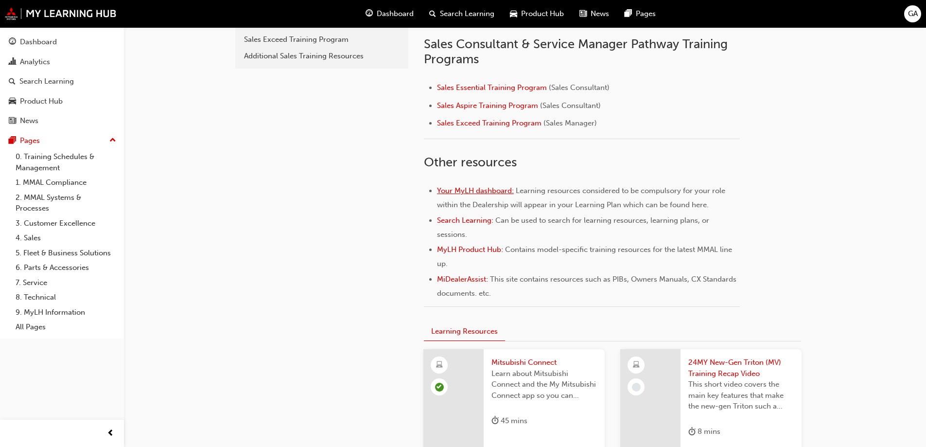
click at [479, 192] on span "Your MyLH dashboard:" at bounding box center [475, 190] width 77 height 9
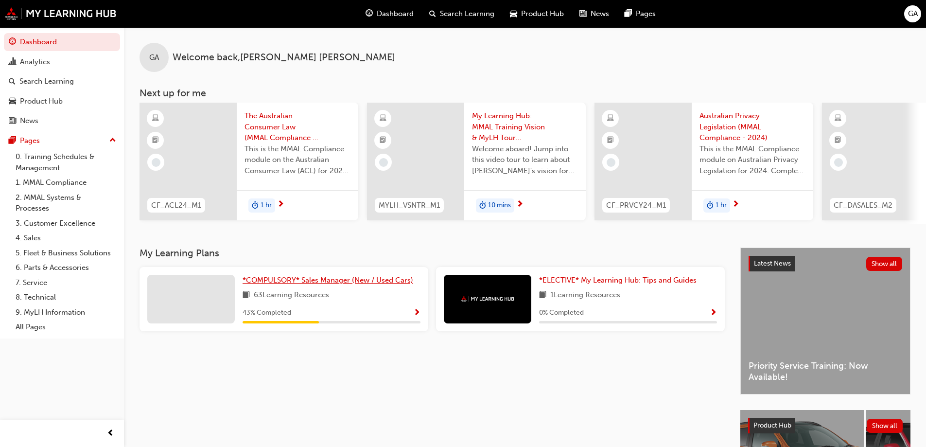
click at [393, 284] on span "*COMPULSORY* Sales Manager (New / Used Cars)" at bounding box center [328, 280] width 171 height 9
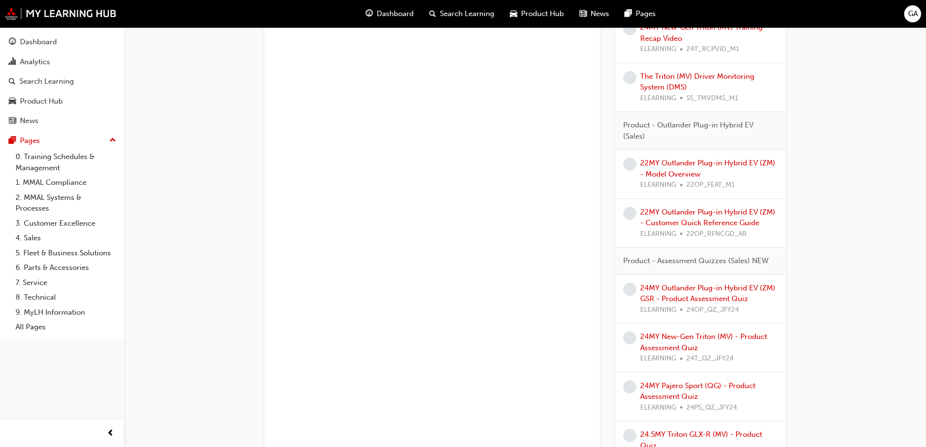
scroll to position [2042, 0]
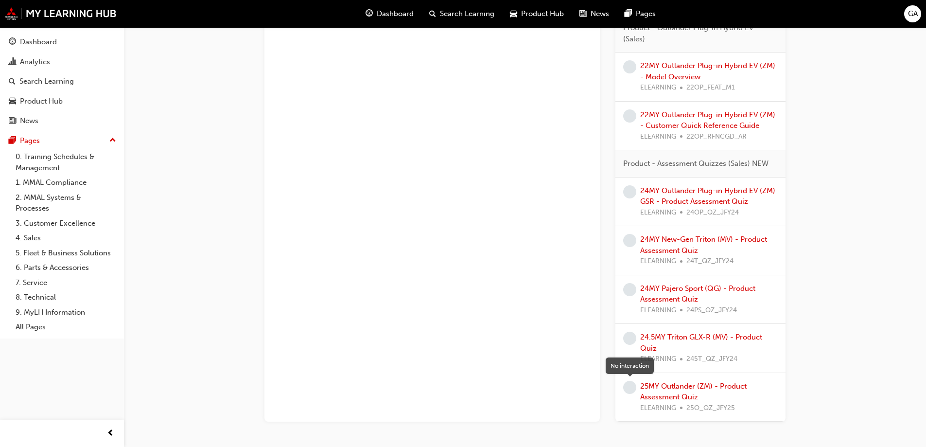
click at [631, 388] on span "learningRecordVerb_NONE-icon" at bounding box center [629, 387] width 13 height 13
click at [651, 385] on link "25MY Outlander (ZM) - Product Assessment Quiz" at bounding box center [693, 392] width 106 height 20
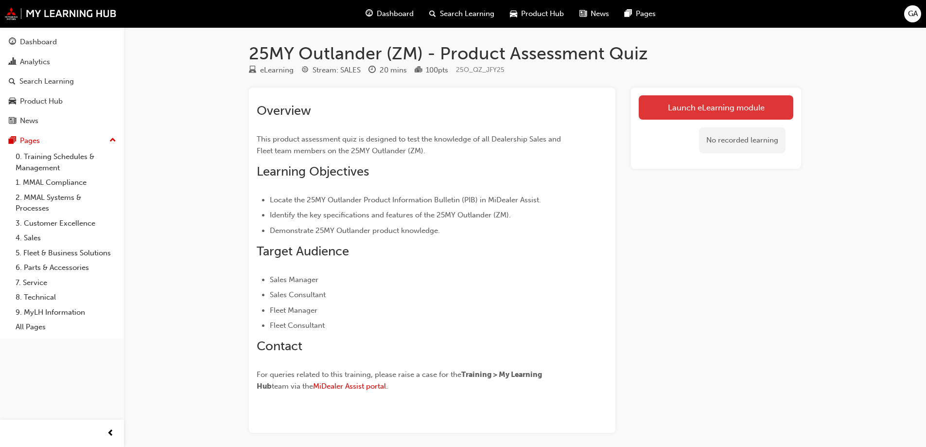
click at [705, 112] on link "Launch eLearning module" at bounding box center [716, 107] width 155 height 24
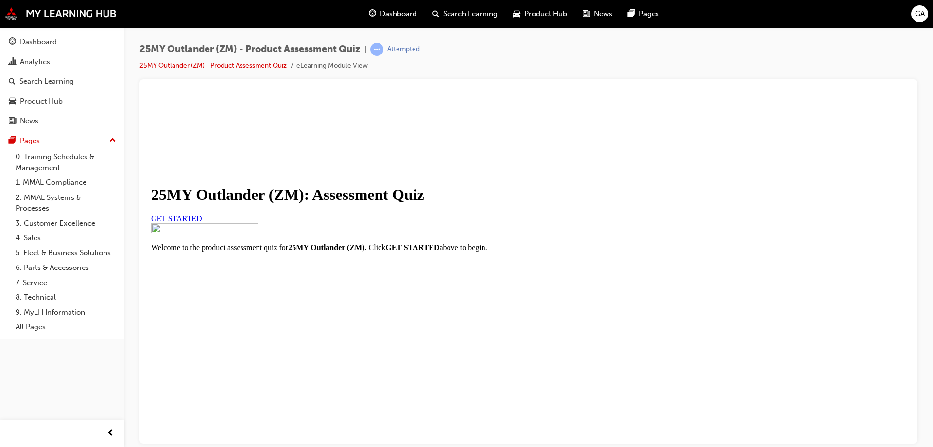
scroll to position [110, 0]
click at [202, 214] on span "GET STARTED" at bounding box center [176, 218] width 51 height 8
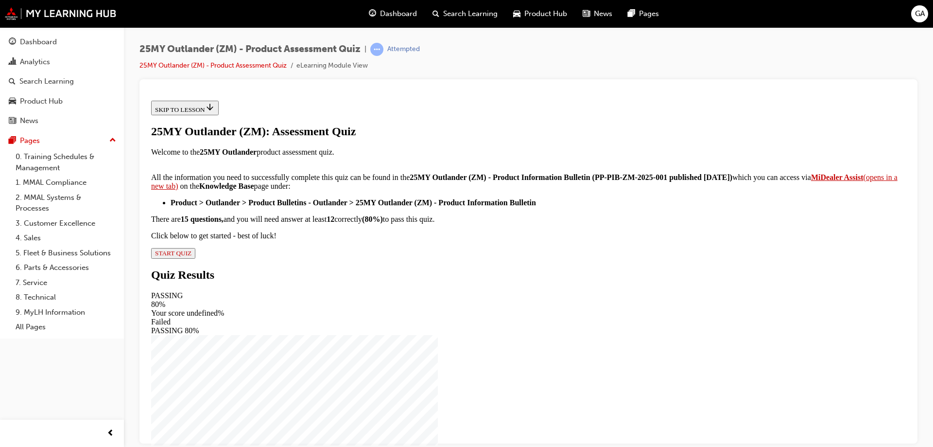
scroll to position [49, 0]
click at [811, 181] on strong "MiDealer Assist" at bounding box center [837, 177] width 53 height 8
click at [192, 256] on span "START QUIZ" at bounding box center [173, 252] width 36 height 7
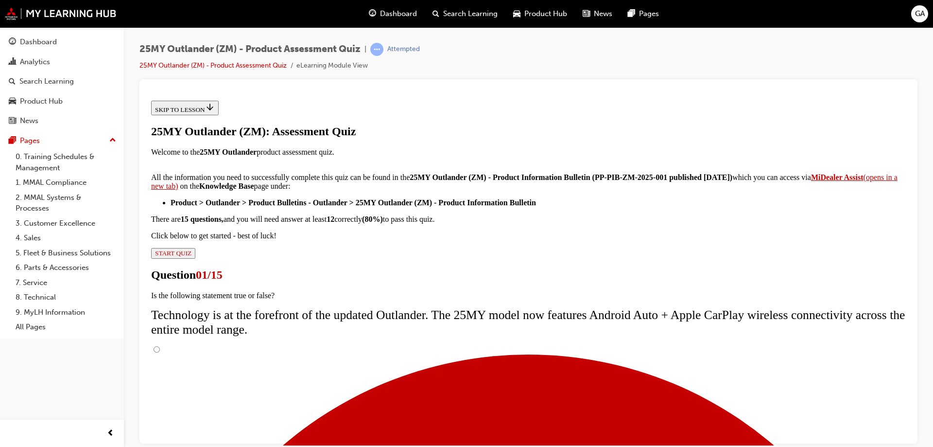
scroll to position [1, 0]
click at [160, 346] on input "True" at bounding box center [157, 349] width 6 height 6
radio input "true"
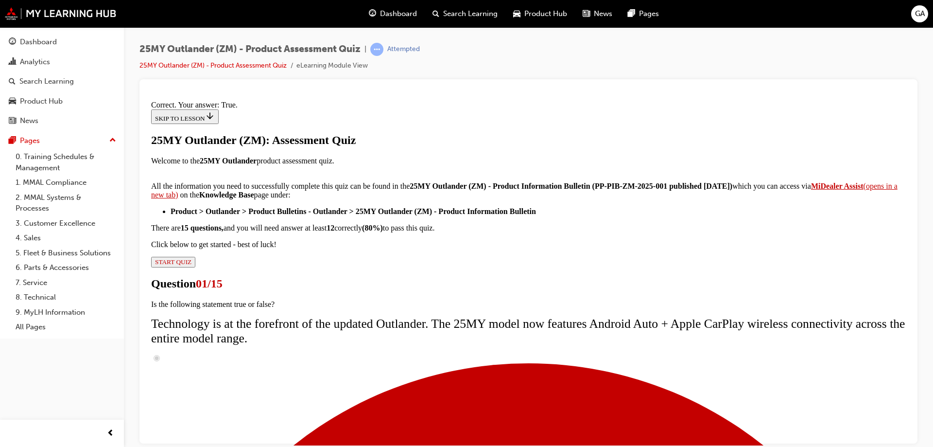
scroll to position [99, 0]
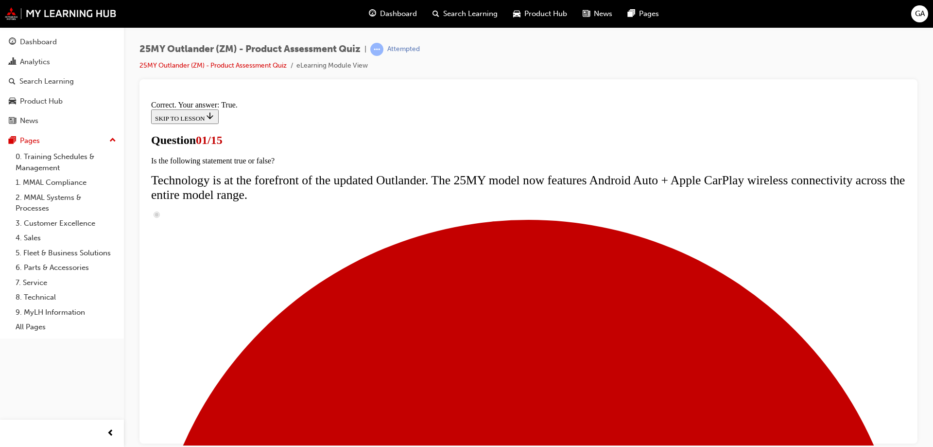
radio input "true"
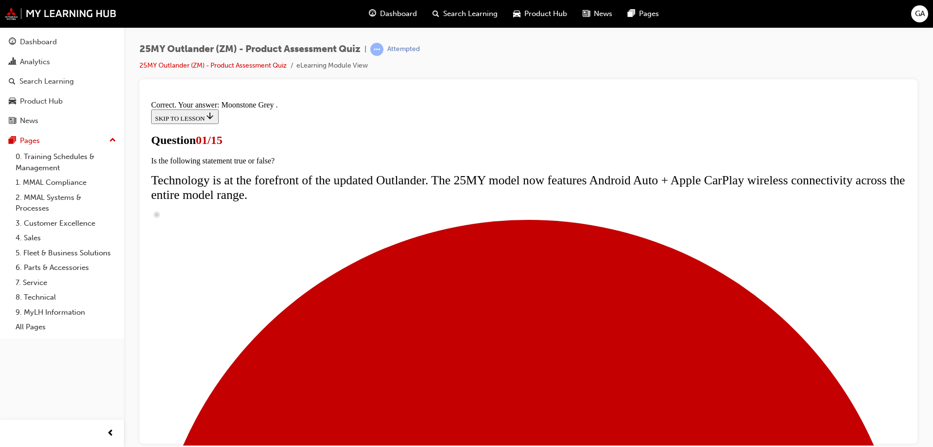
scroll to position [236, 0]
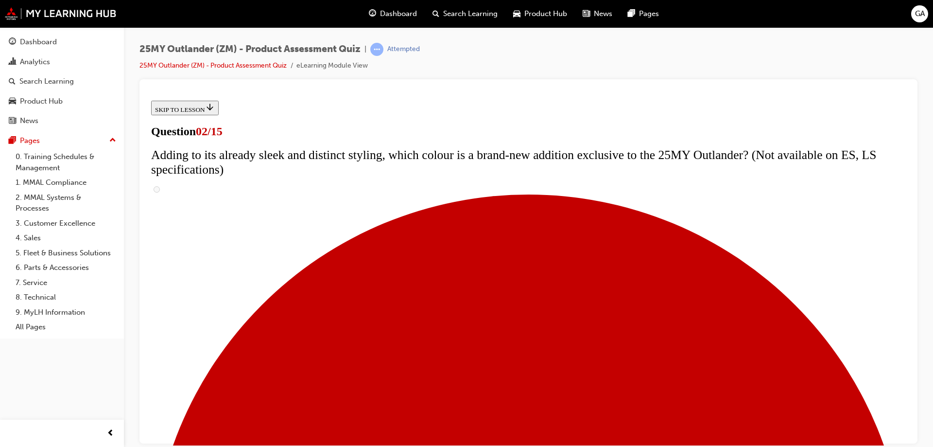
scroll to position [99, 0]
checkbox input "true"
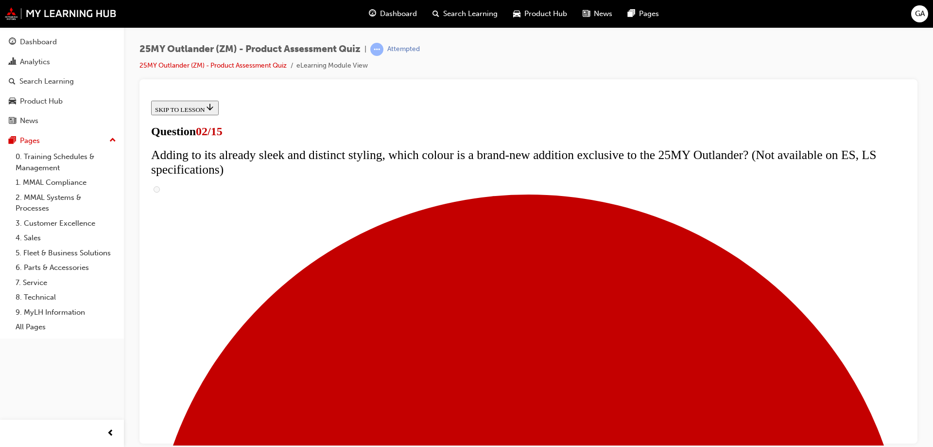
checkbox input "true"
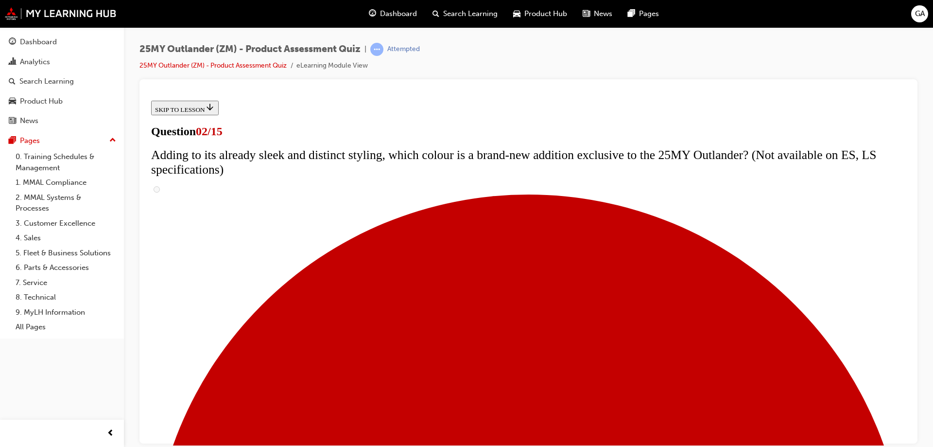
checkbox input "true"
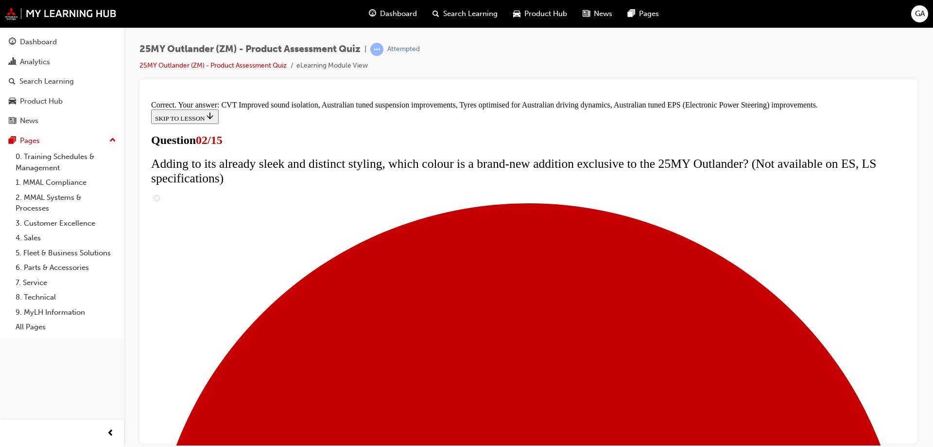
scroll to position [269, 0]
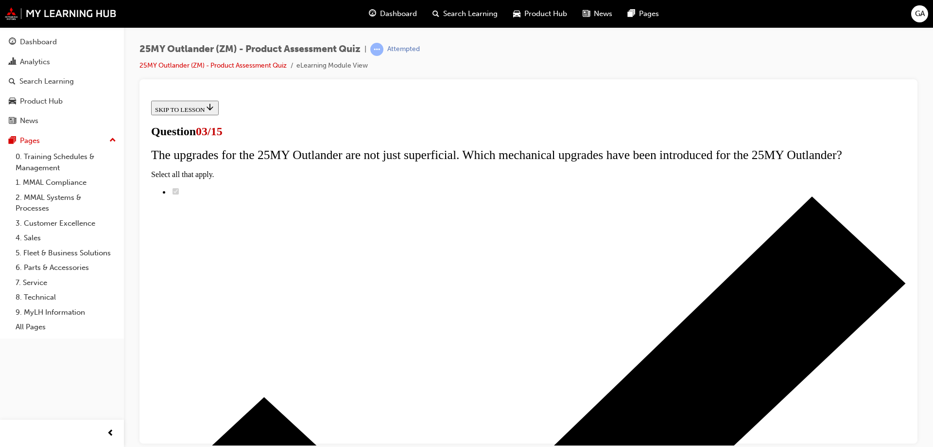
scroll to position [99, 0]
radio input "true"
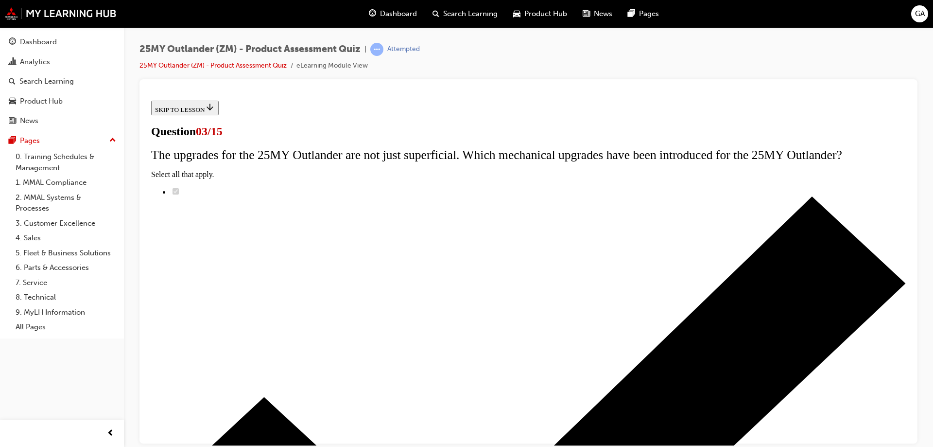
radio input "true"
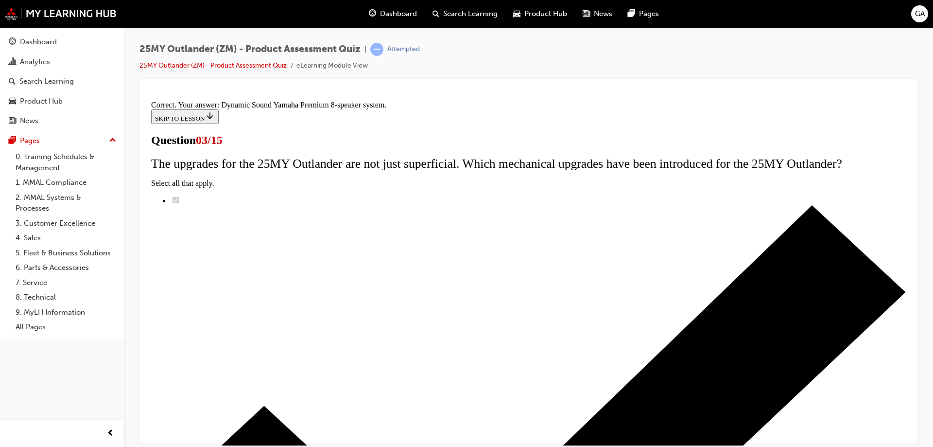
scroll to position [158, 0]
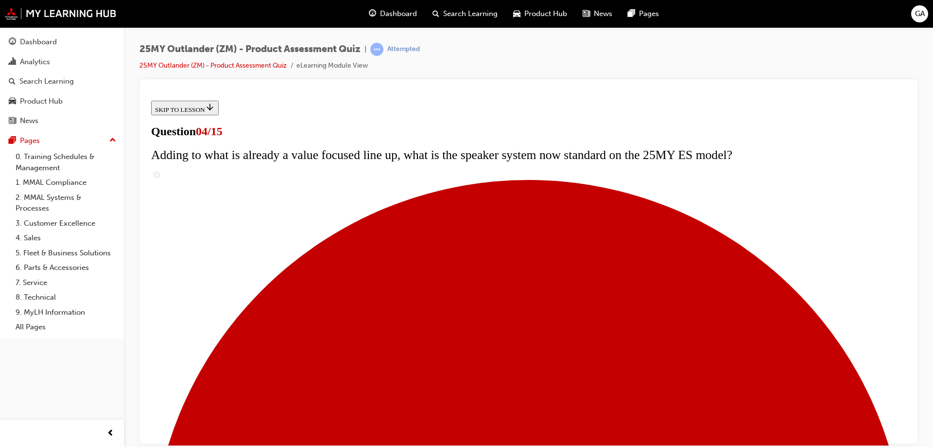
scroll to position [99, 0]
checkbox input "true"
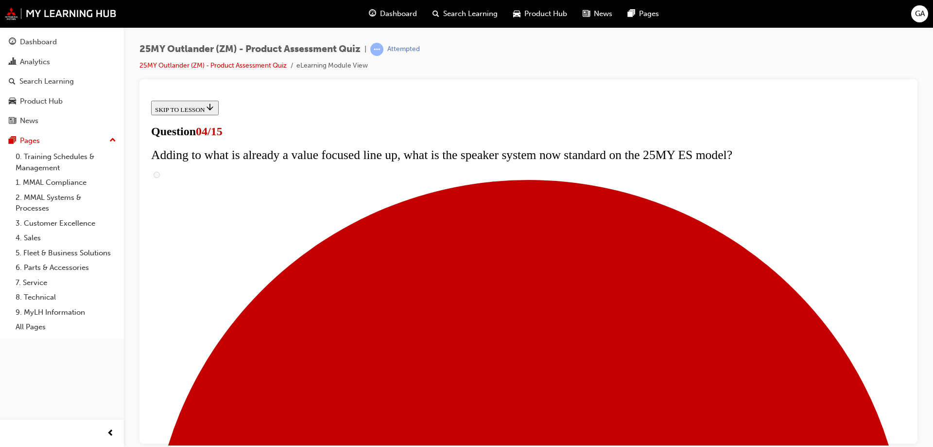
checkbox input "true"
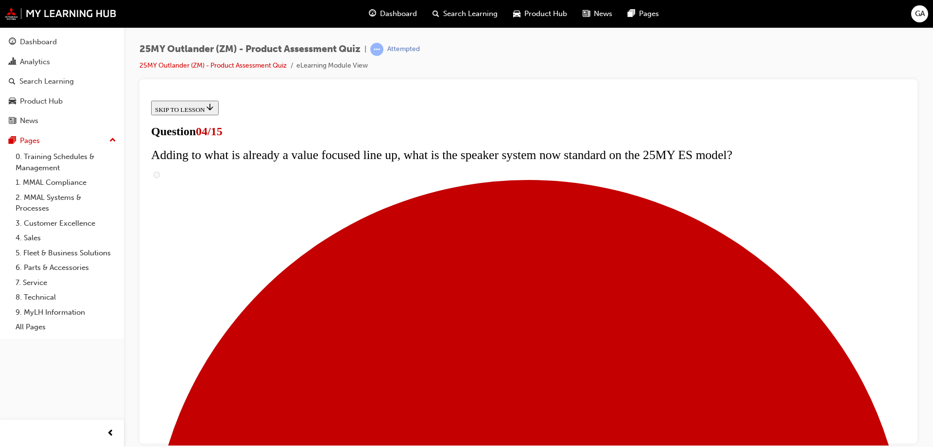
scroll to position [245, 0]
checkbox input "true"
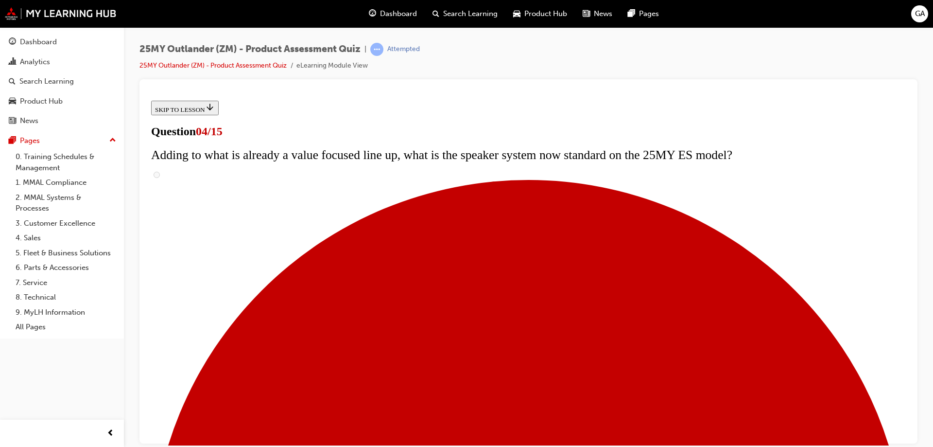
checkbox input "true"
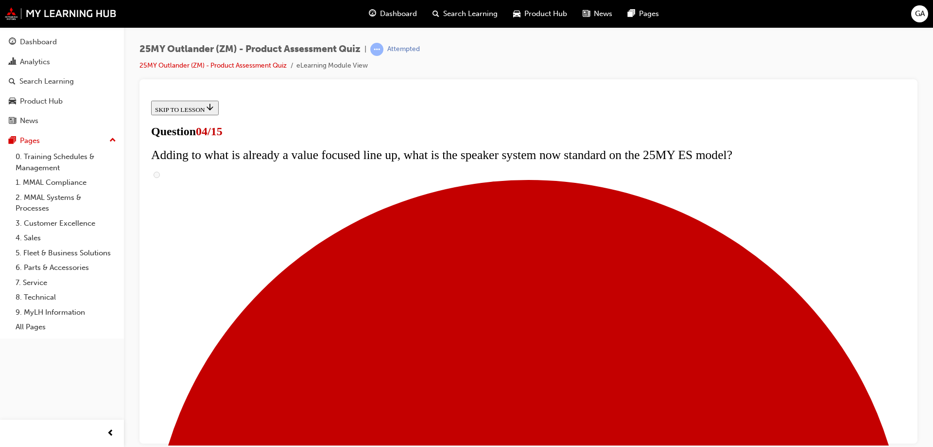
checkbox input "true"
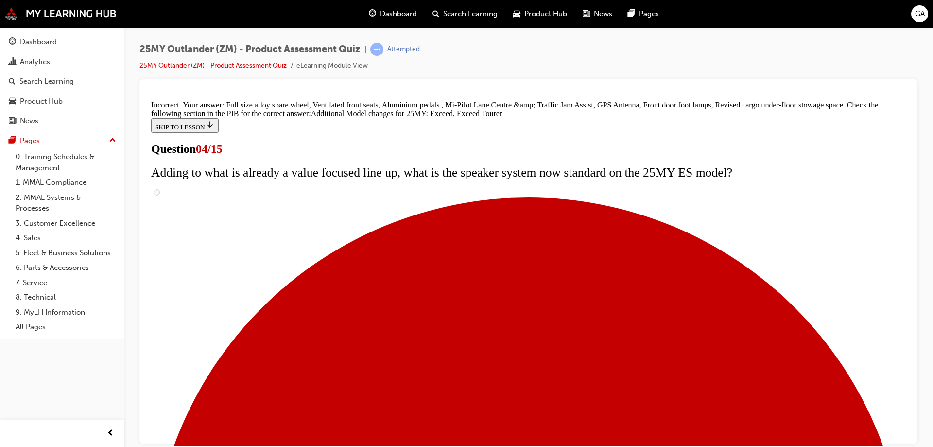
scroll to position [368, 0]
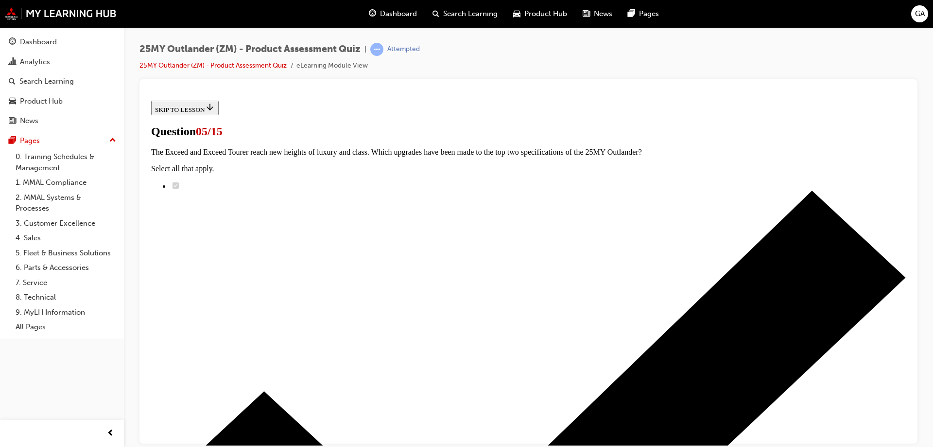
scroll to position [99, 0]
radio input "true"
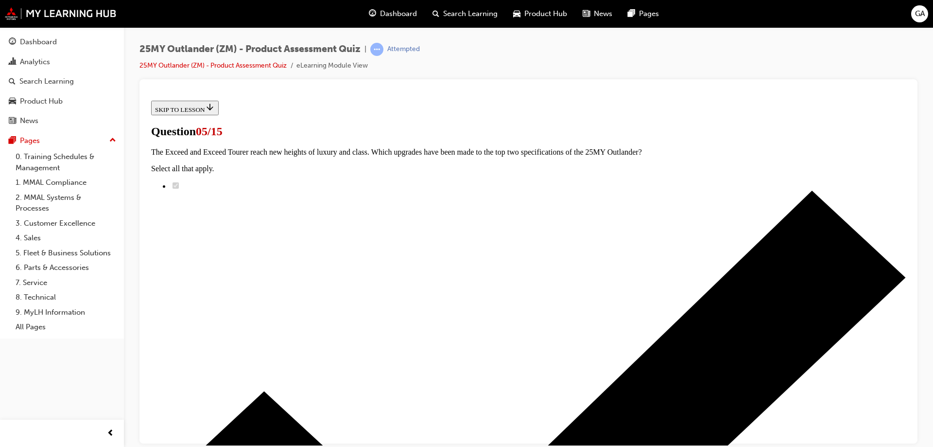
radio input "true"
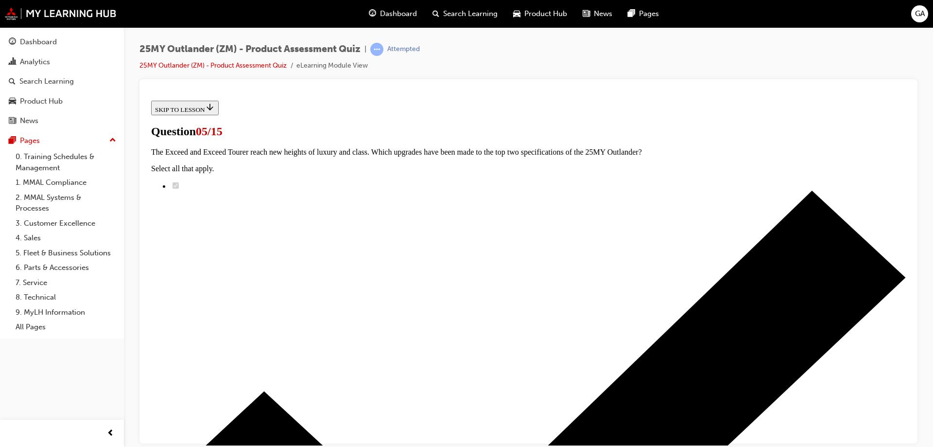
scroll to position [147, 0]
radio input "true"
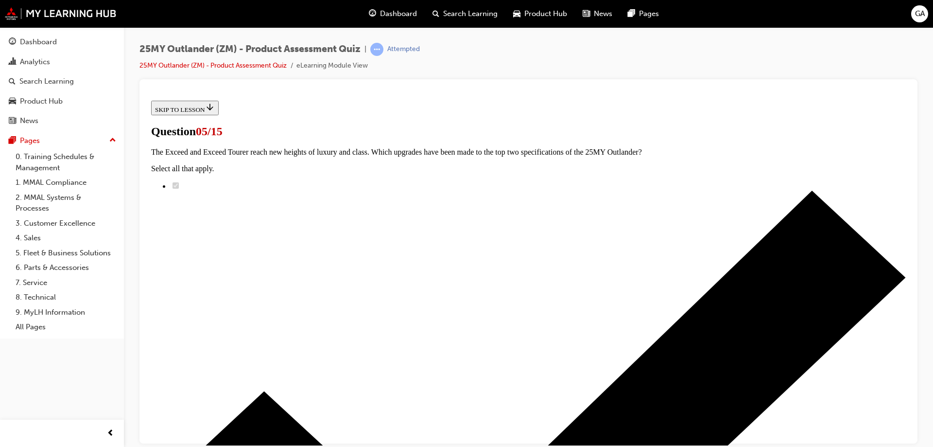
radio input "true"
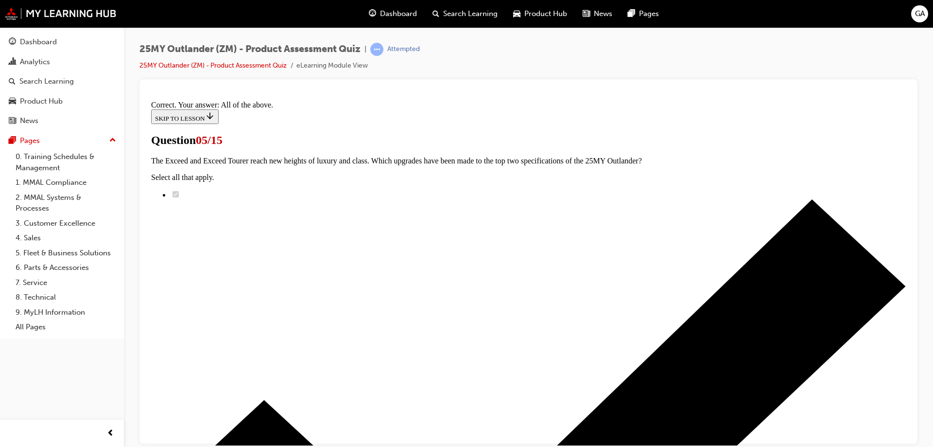
scroll to position [236, 0]
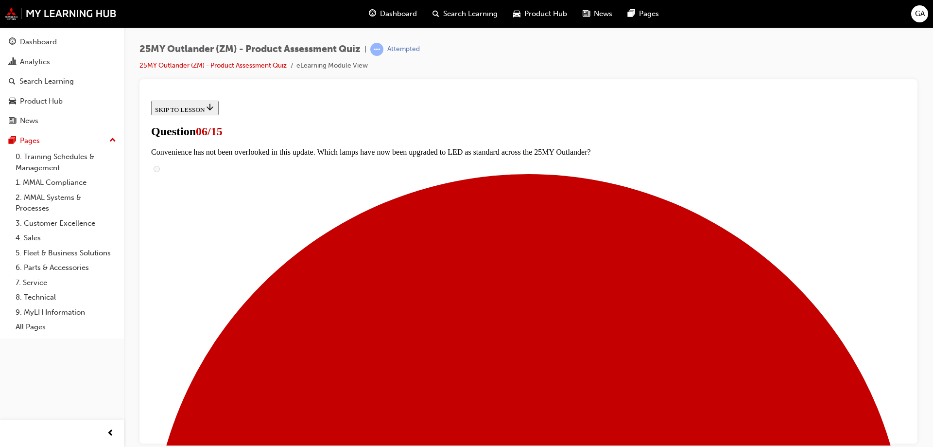
scroll to position [268, 0]
radio input "true"
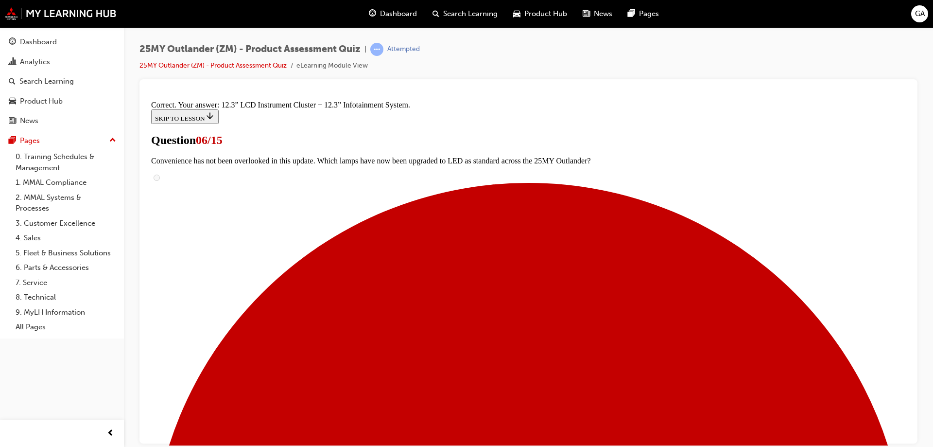
scroll to position [328, 0]
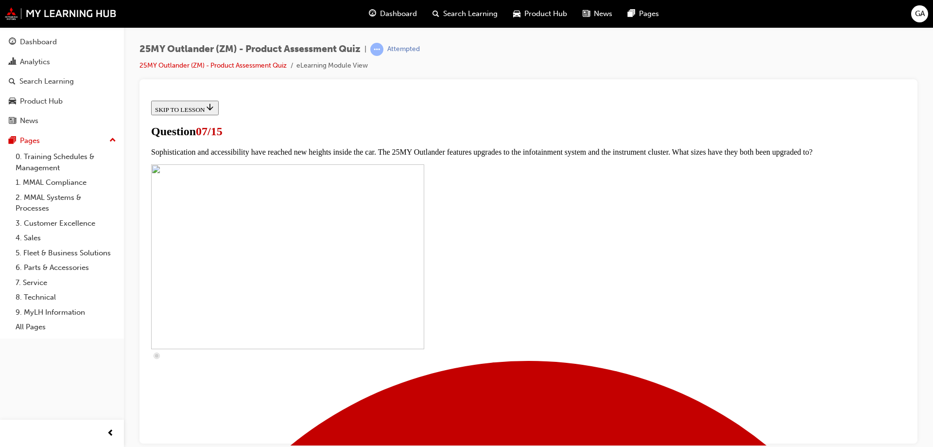
scroll to position [379, 0]
checkbox input "true"
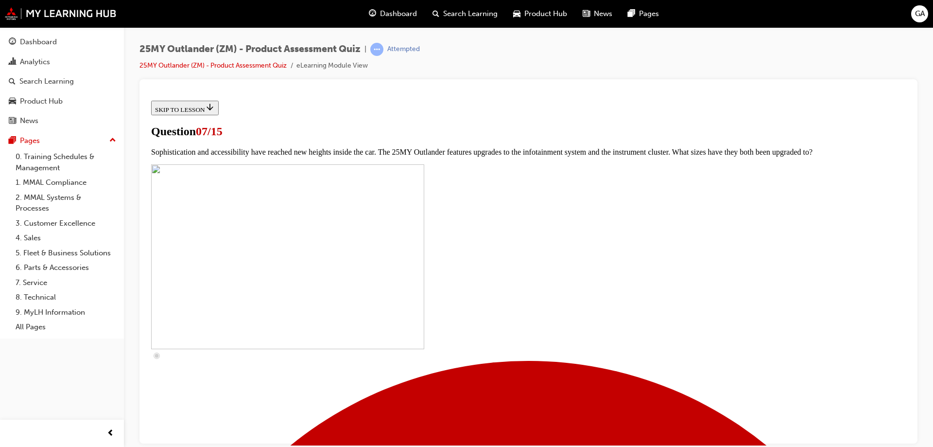
checkbox input "true"
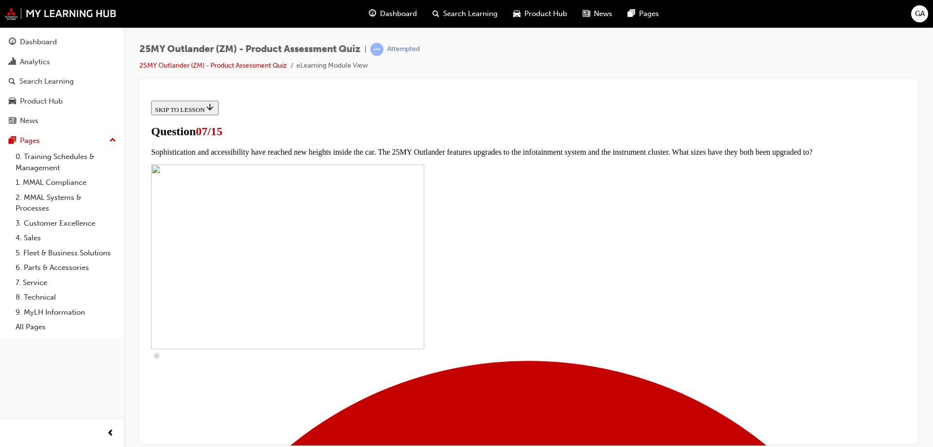
checkbox input "true"
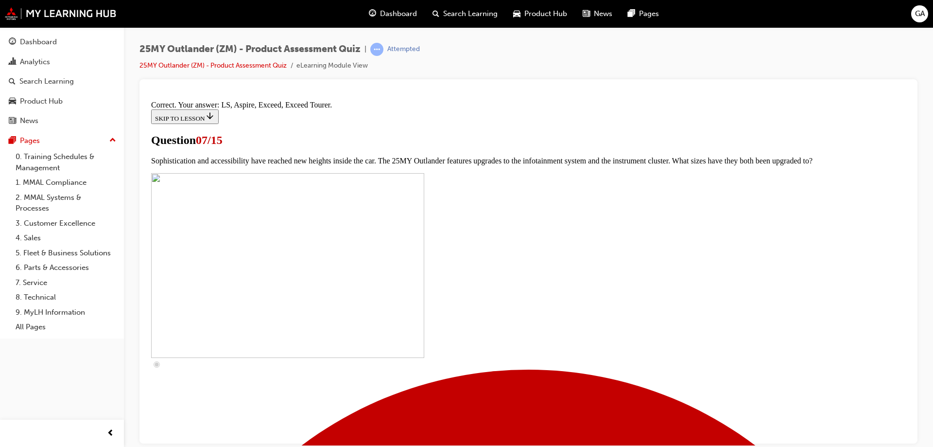
scroll to position [439, 0]
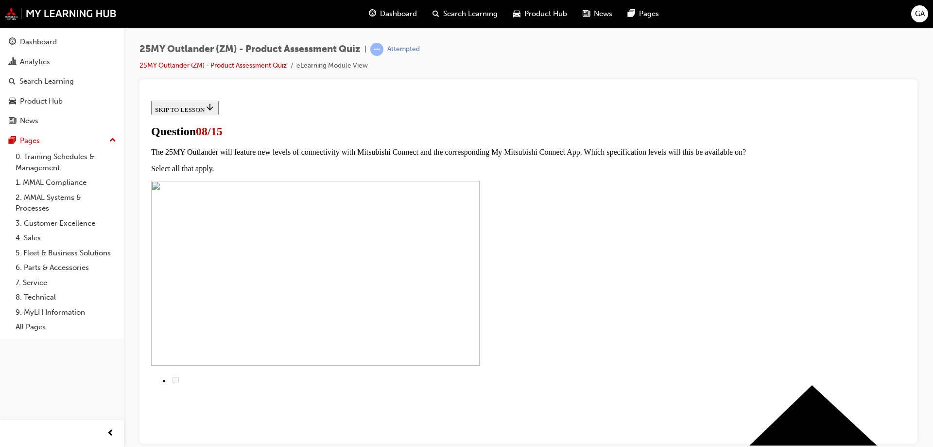
scroll to position [99, 0]
radio input "true"
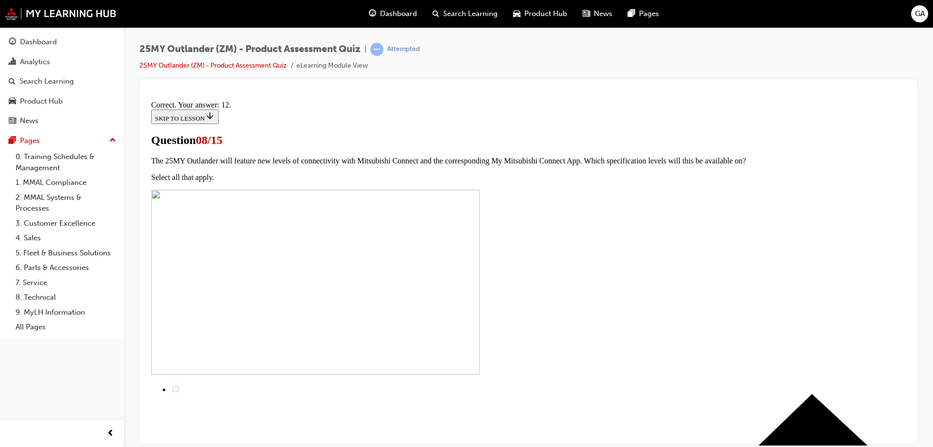
scroll to position [158, 0]
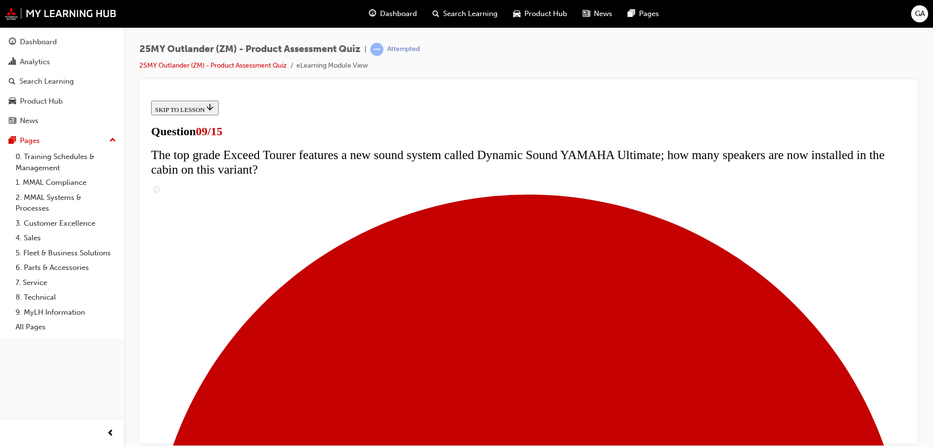
scroll to position [245, 0]
radio input "true"
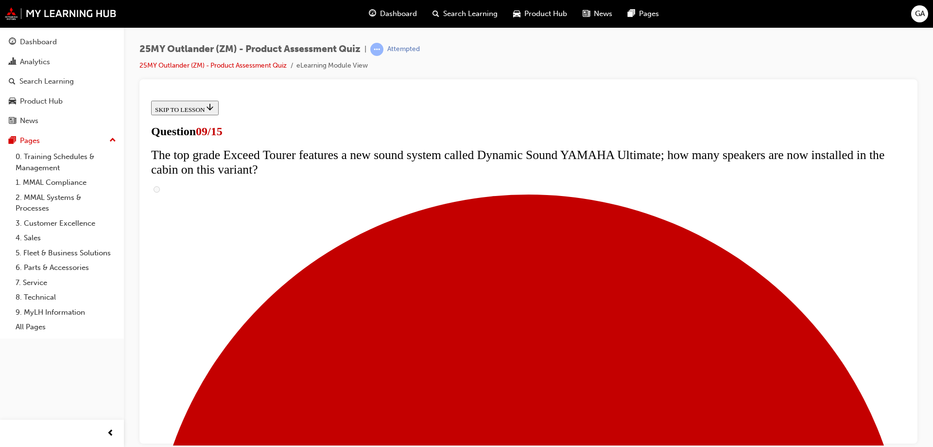
radio input "true"
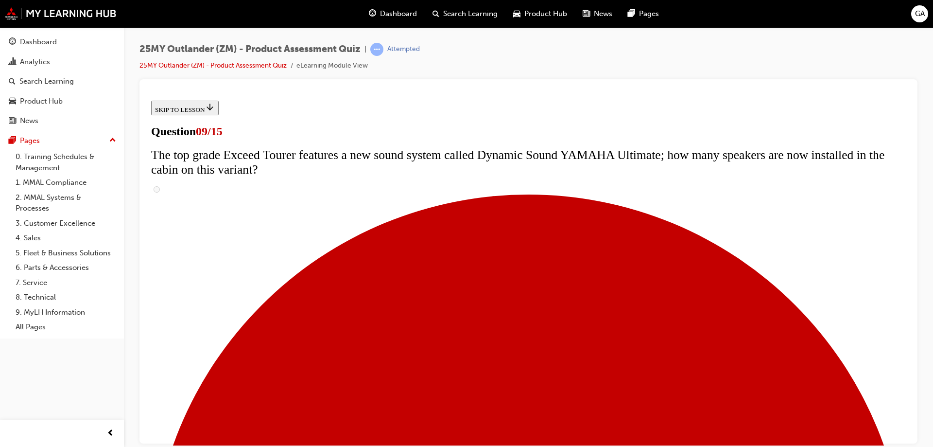
radio input "true"
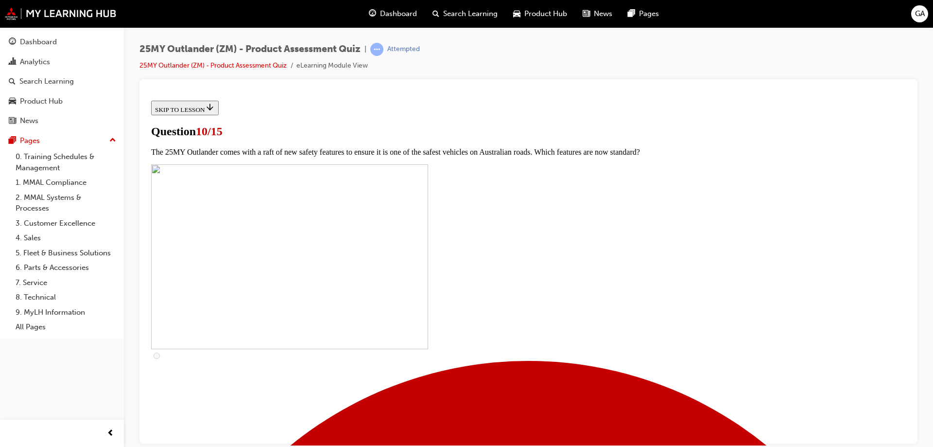
scroll to position [293, 0]
checkbox input "true"
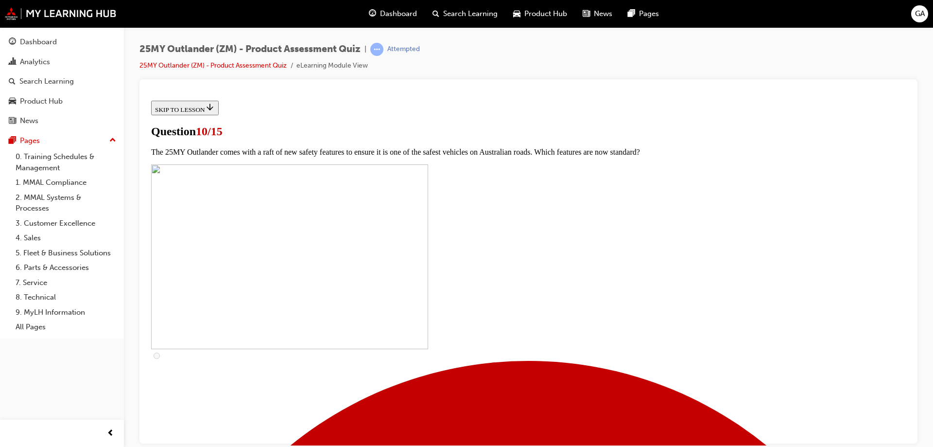
checkbox input "true"
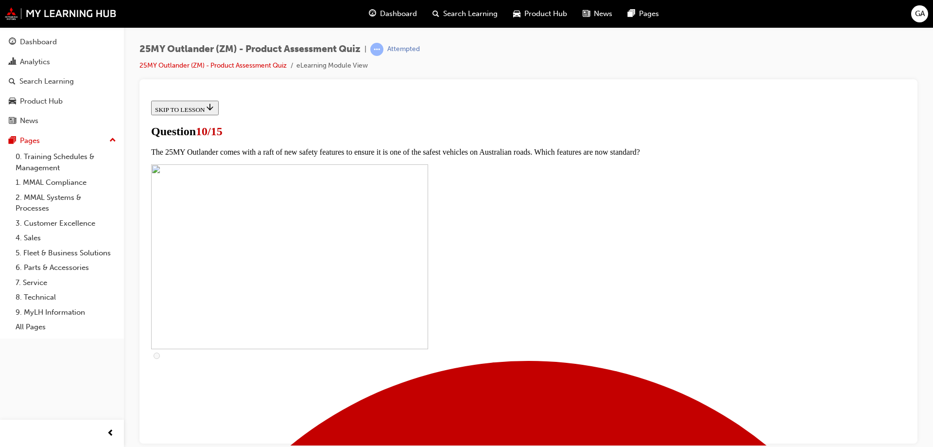
checkbox input "true"
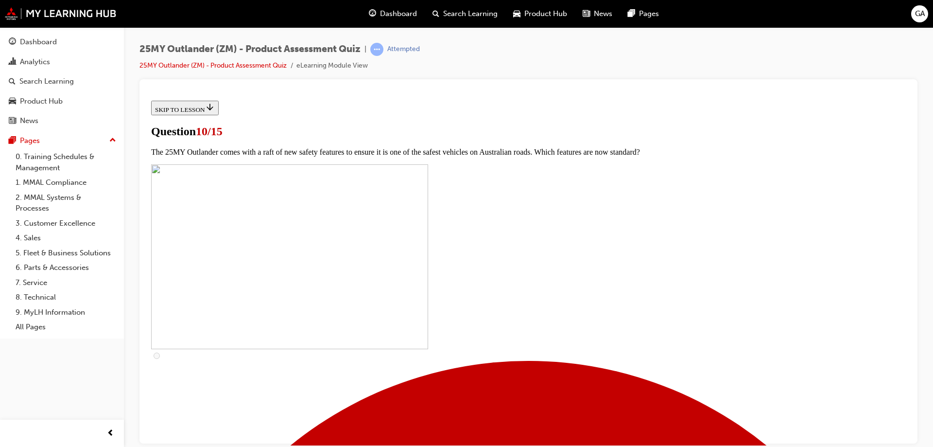
checkbox input "true"
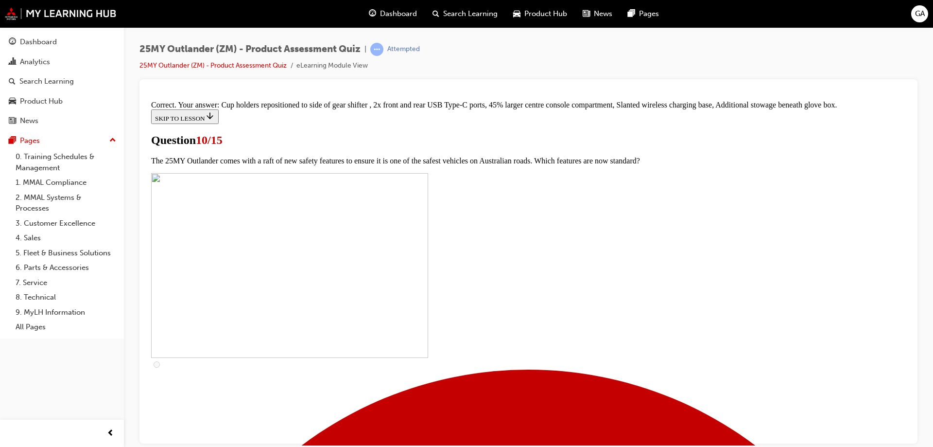
scroll to position [415, 0]
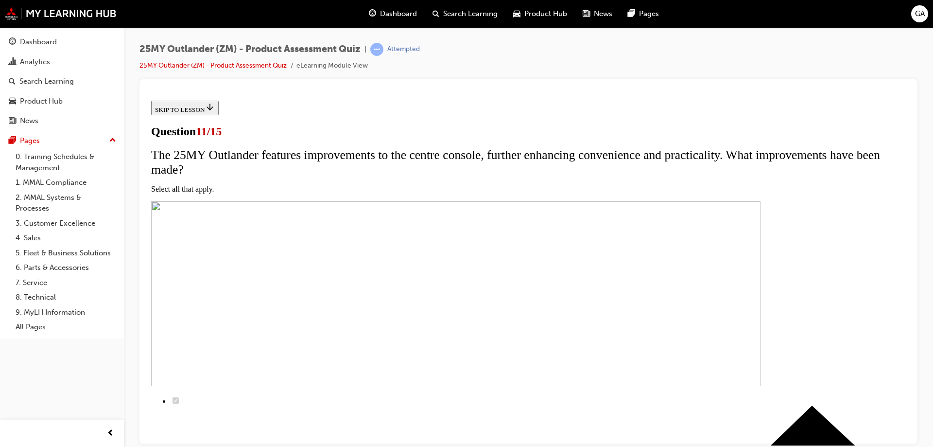
scroll to position [99, 0]
checkbox input "true"
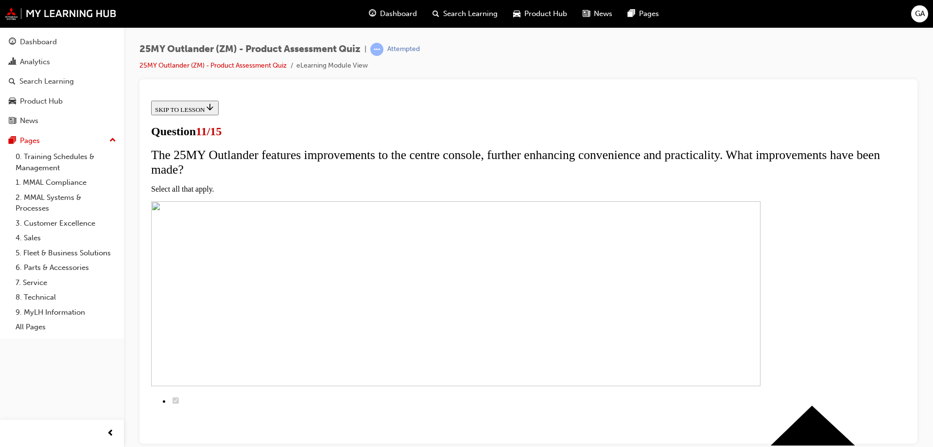
checkbox input "true"
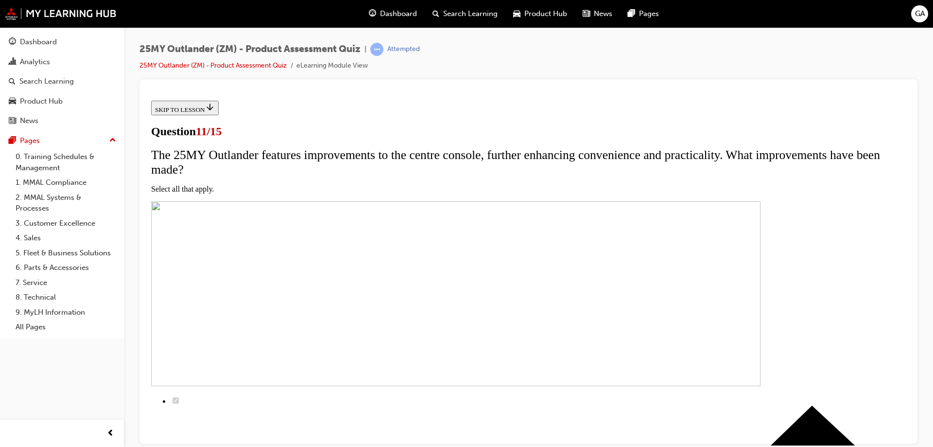
checkbox input "true"
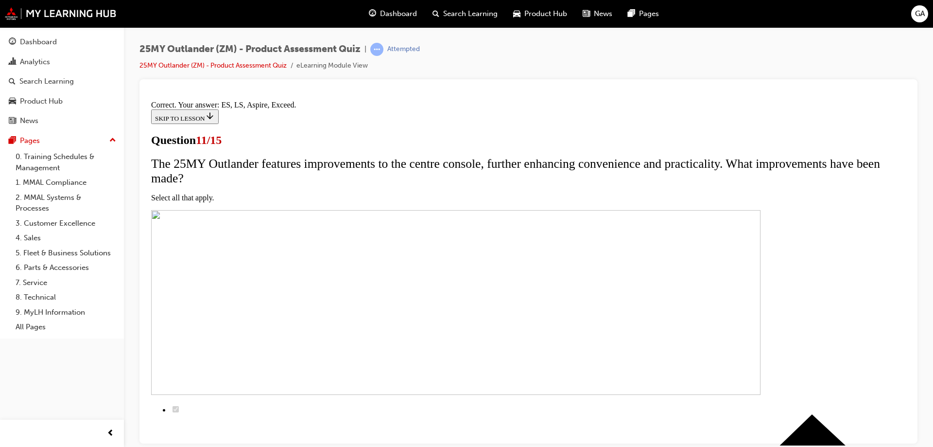
scroll to position [230, 0]
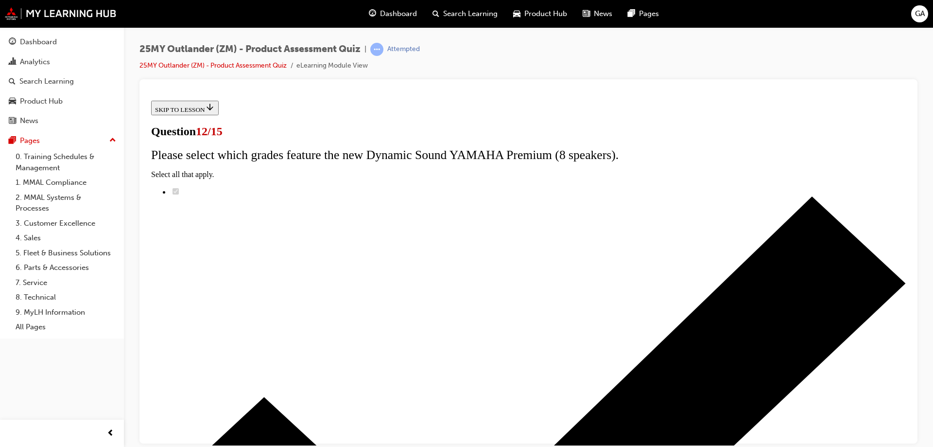
scroll to position [1, 0]
radio input "true"
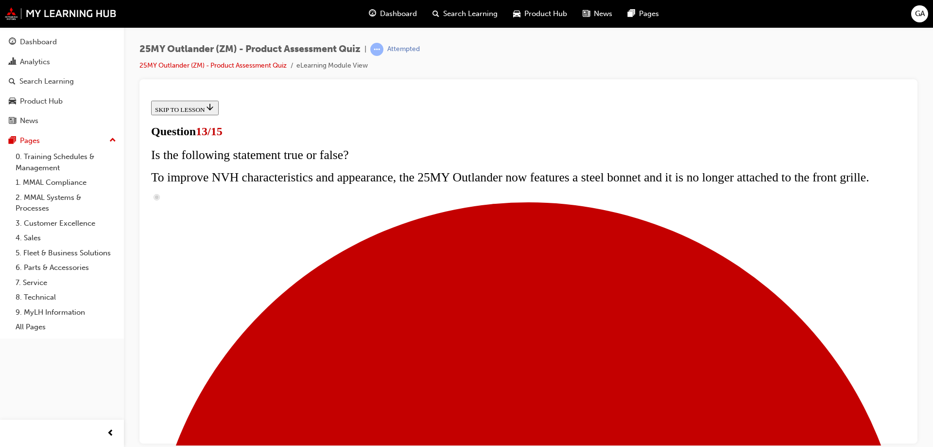
scroll to position [147, 0]
radio input "true"
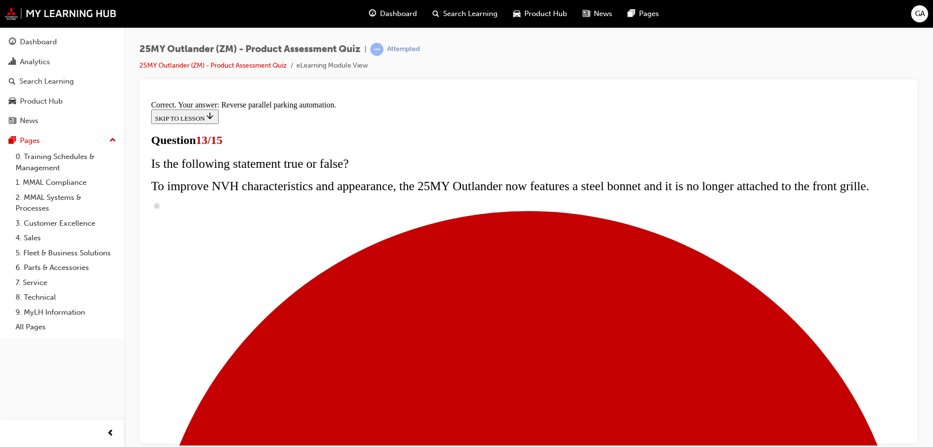
scroll to position [253, 0]
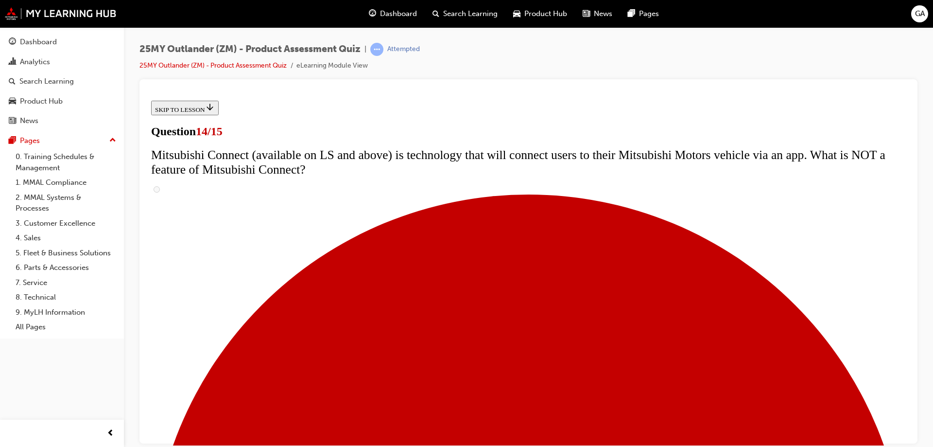
scroll to position [346, 0]
radio input "true"
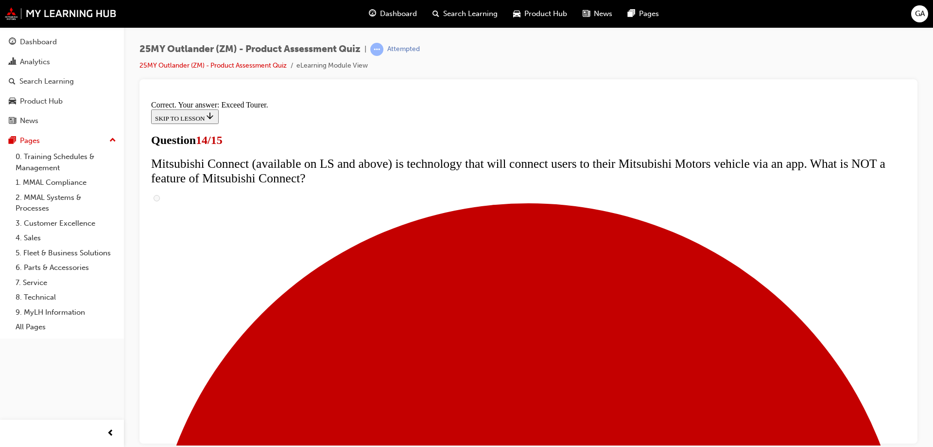
scroll to position [406, 0]
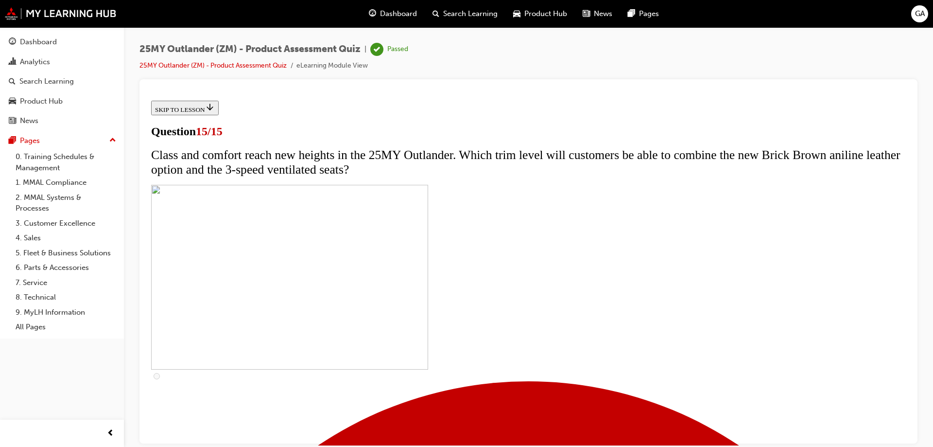
scroll to position [146, 0]
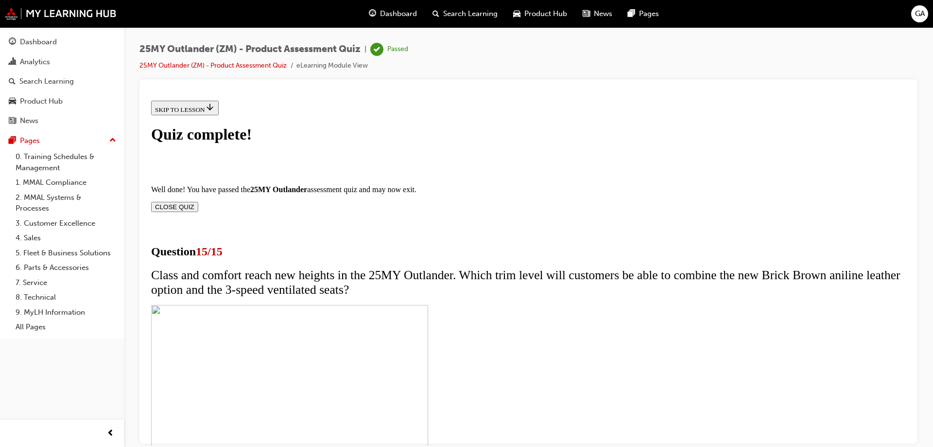
scroll to position [147, 0]
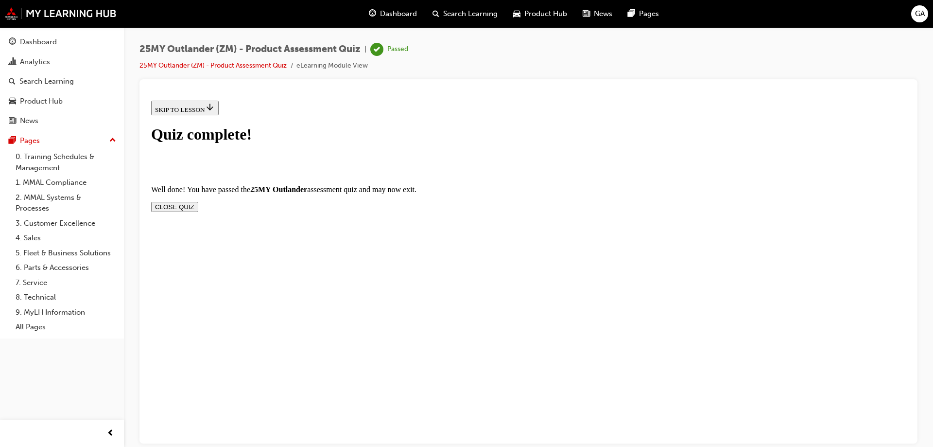
click at [198, 201] on button "CLOSE QUIZ" at bounding box center [174, 206] width 47 height 10
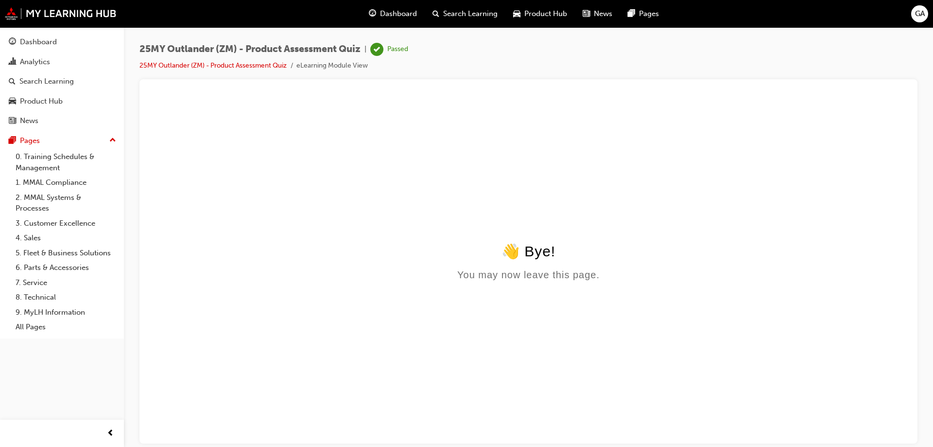
scroll to position [0, 0]
